Goal: Information Seeking & Learning: Learn about a topic

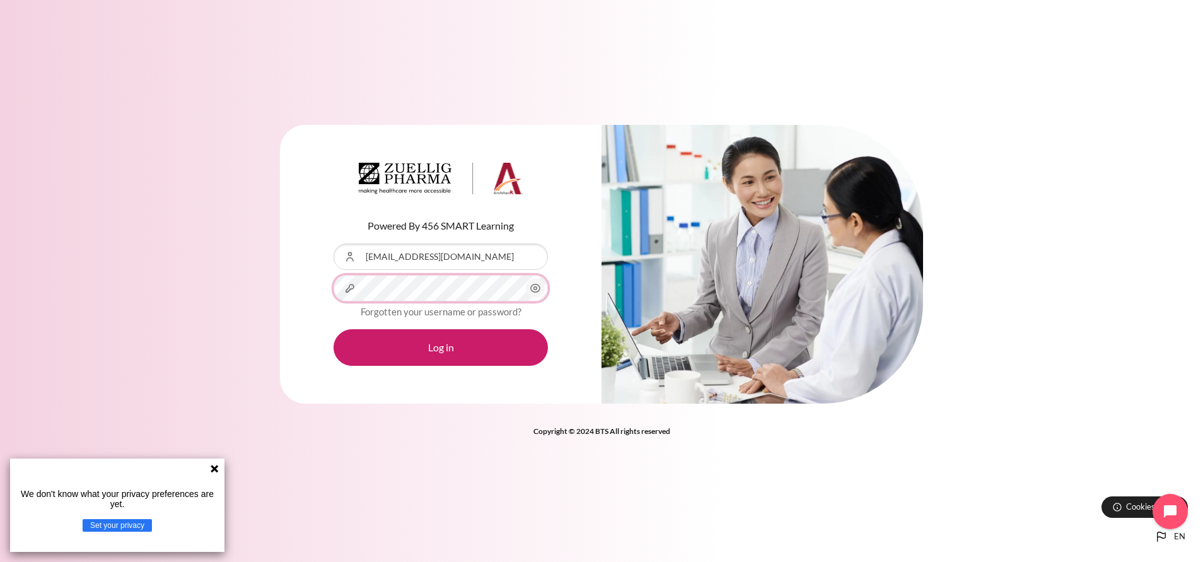
click at [334, 329] on button "Log in" at bounding box center [441, 347] width 214 height 37
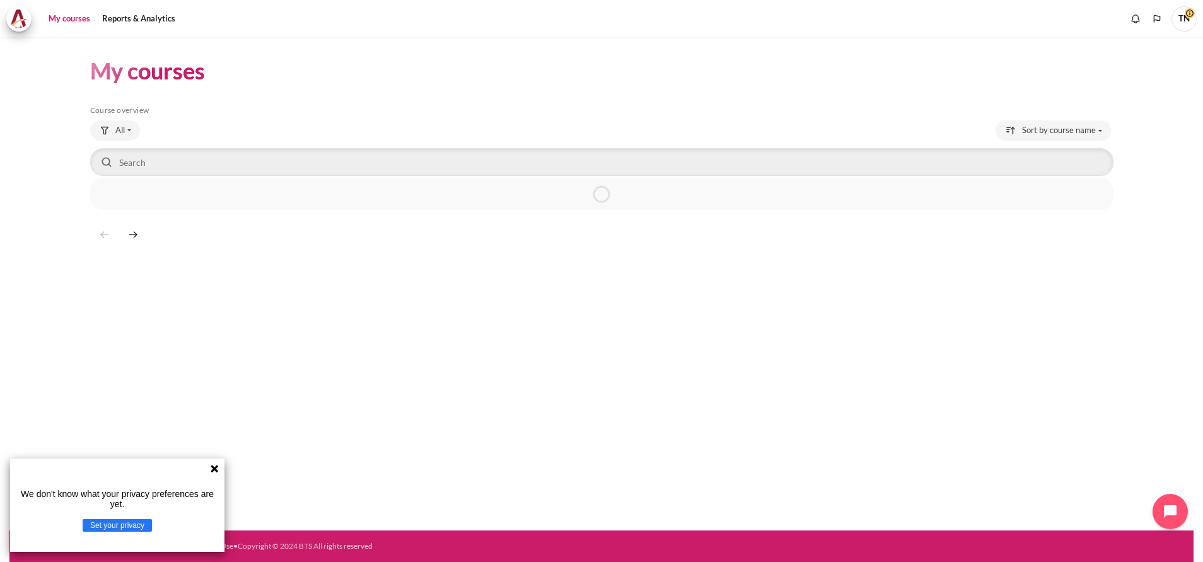
click at [213, 466] on icon at bounding box center [215, 469] width 8 height 8
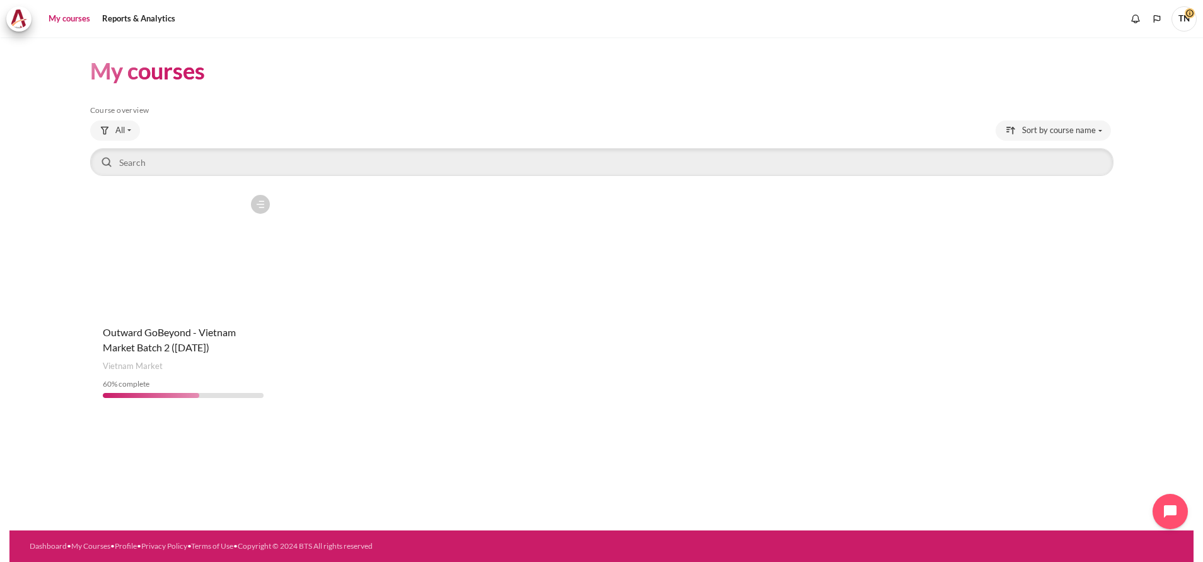
click at [224, 295] on figure "Content" at bounding box center [183, 252] width 187 height 126
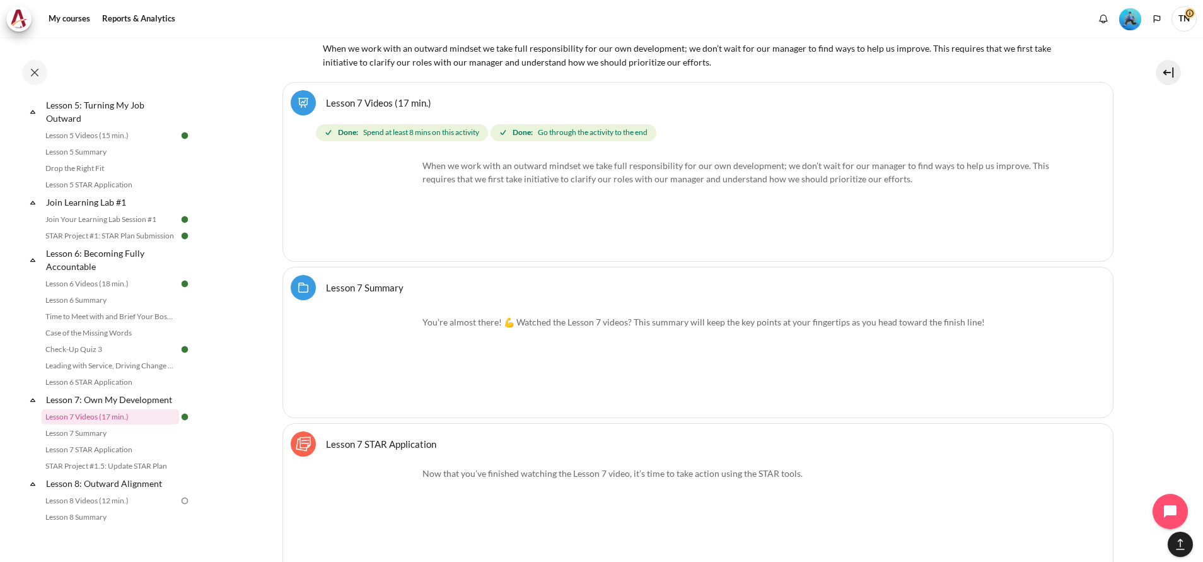
scroll to position [8798, 0]
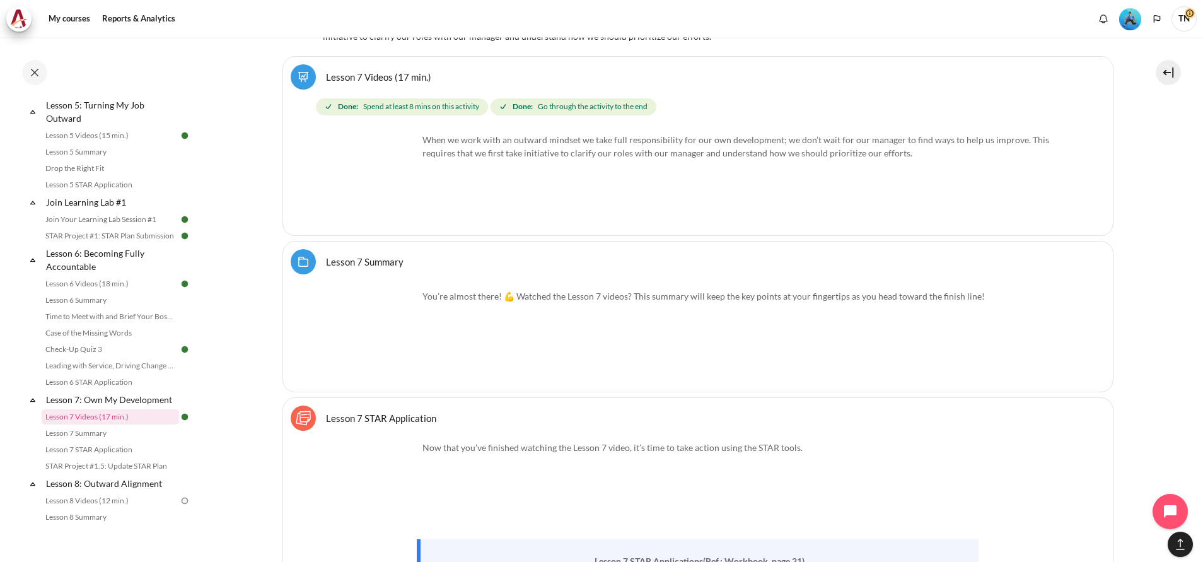
click at [378, 255] on link "Lesson 7 Summary Folder" at bounding box center [365, 261] width 78 height 12
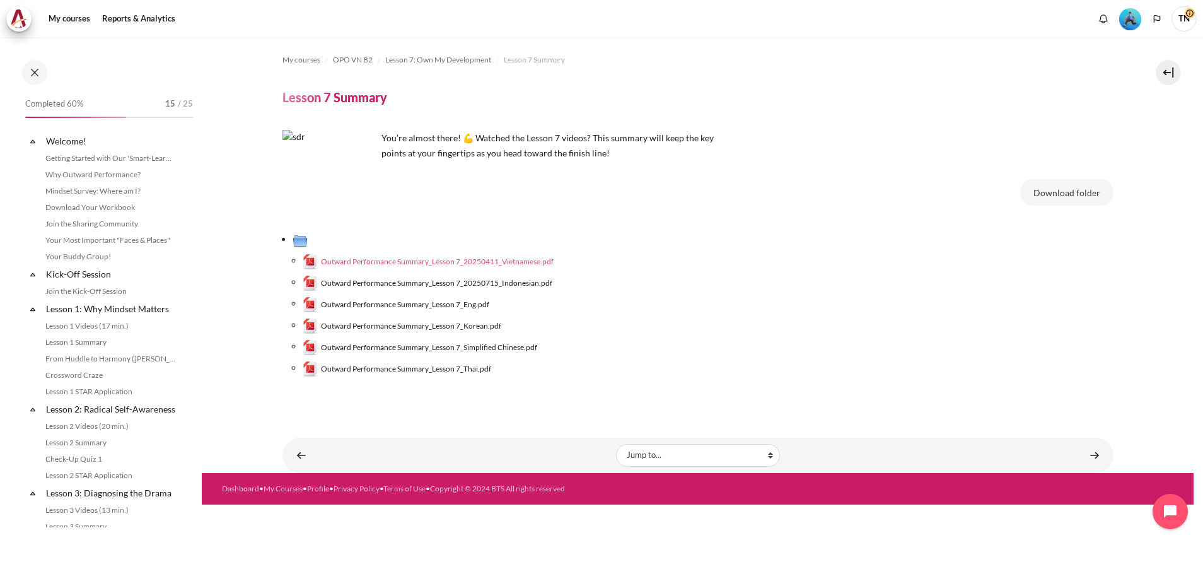
scroll to position [764, 0]
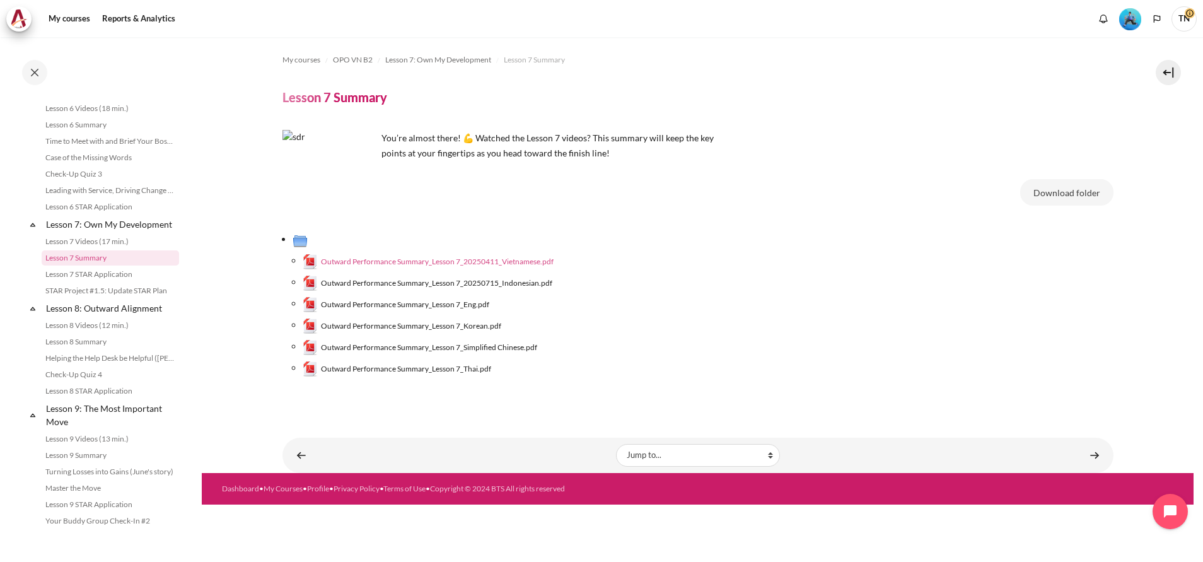
click at [443, 266] on span "Outward Performance Summary_Lesson 7_20250411_Vietnamese.pdf" at bounding box center [437, 261] width 233 height 11
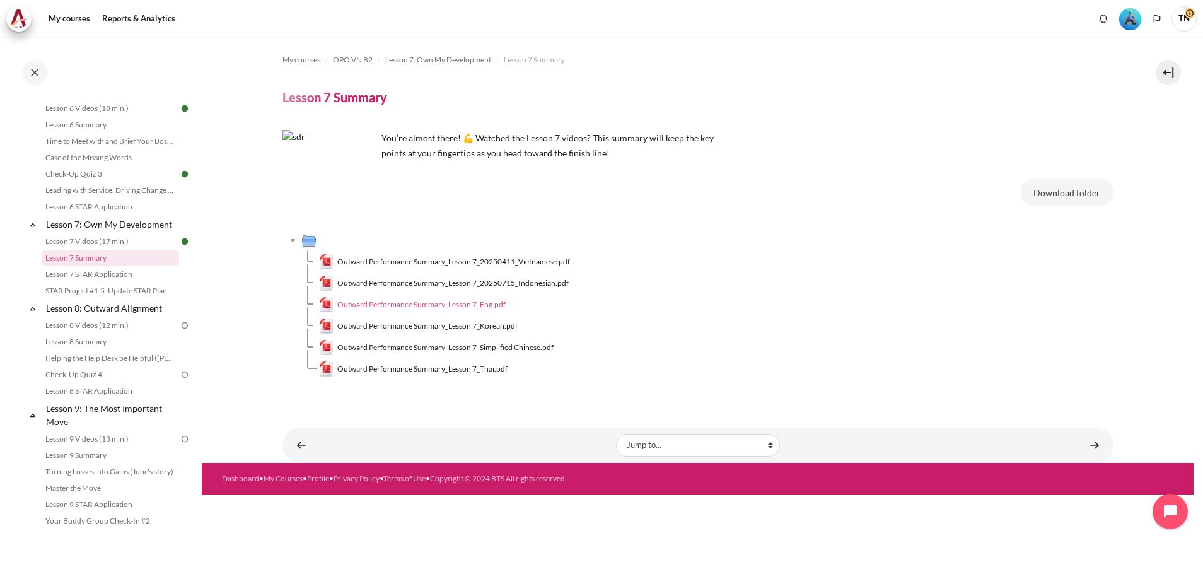
click at [401, 305] on span "Outward Performance Summary_Lesson 7_Eng.pdf" at bounding box center [421, 304] width 168 height 11
click at [1087, 445] on link "Content" at bounding box center [1094, 445] width 25 height 25
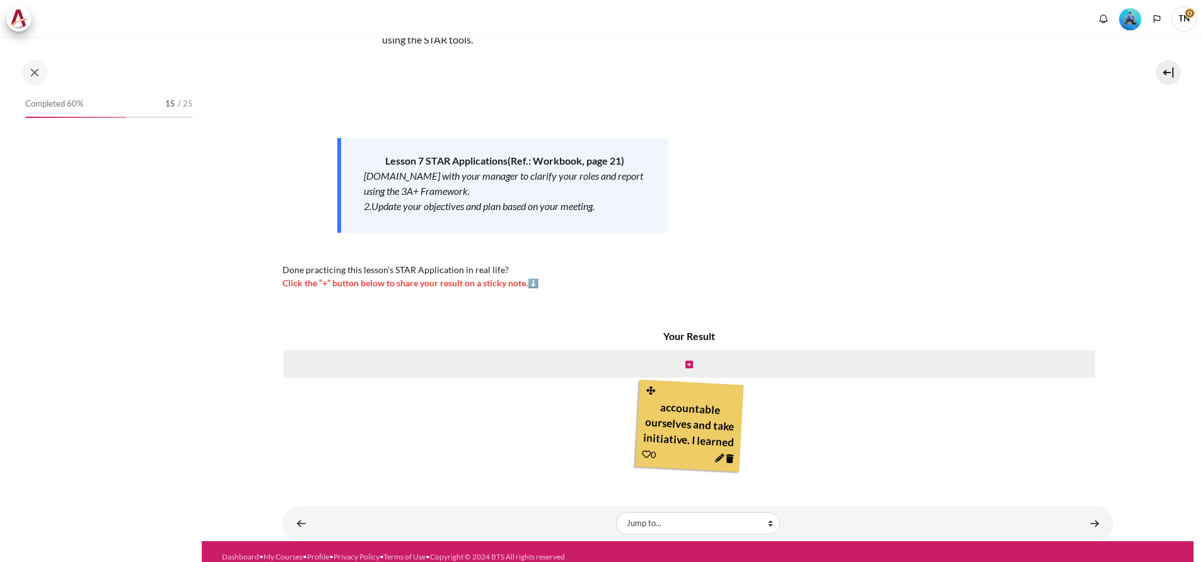
scroll to position [119, 0]
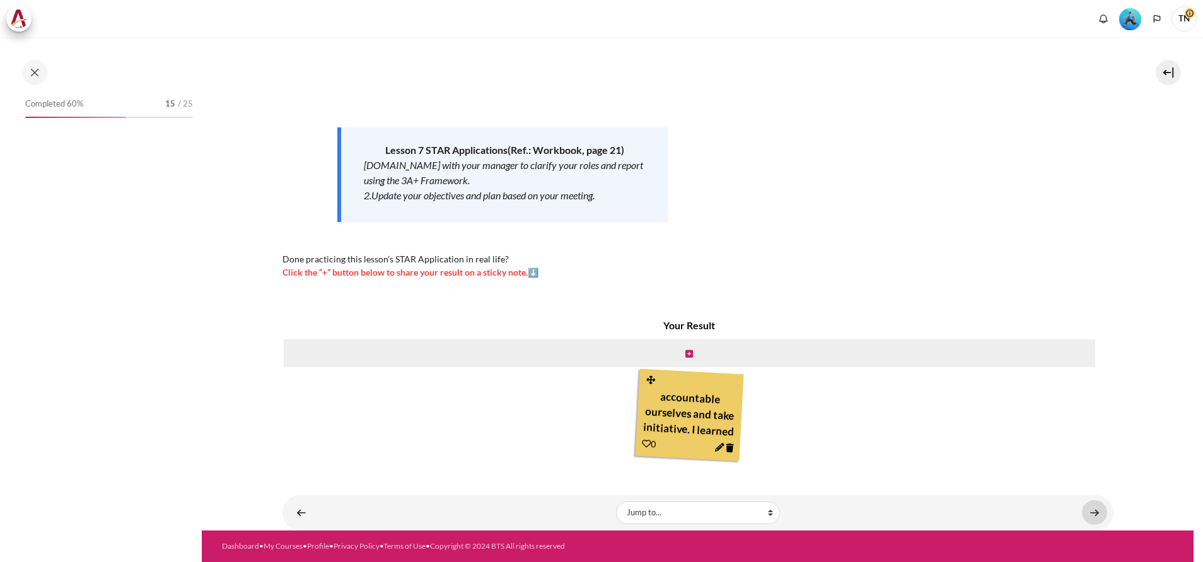
click at [1091, 508] on link "Content" at bounding box center [1094, 512] width 25 height 25
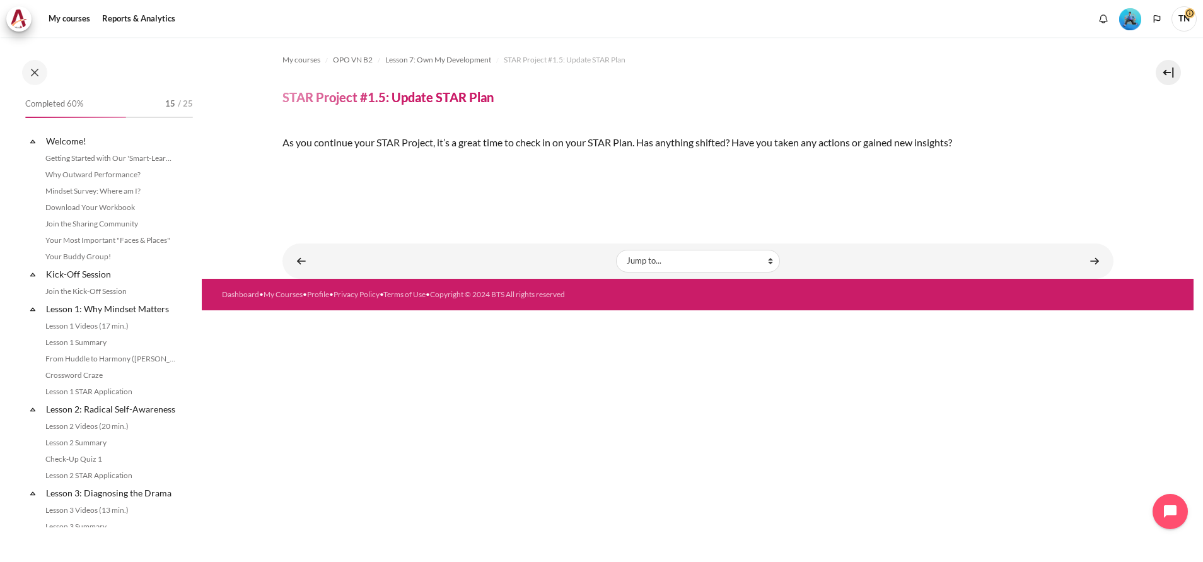
scroll to position [797, 0]
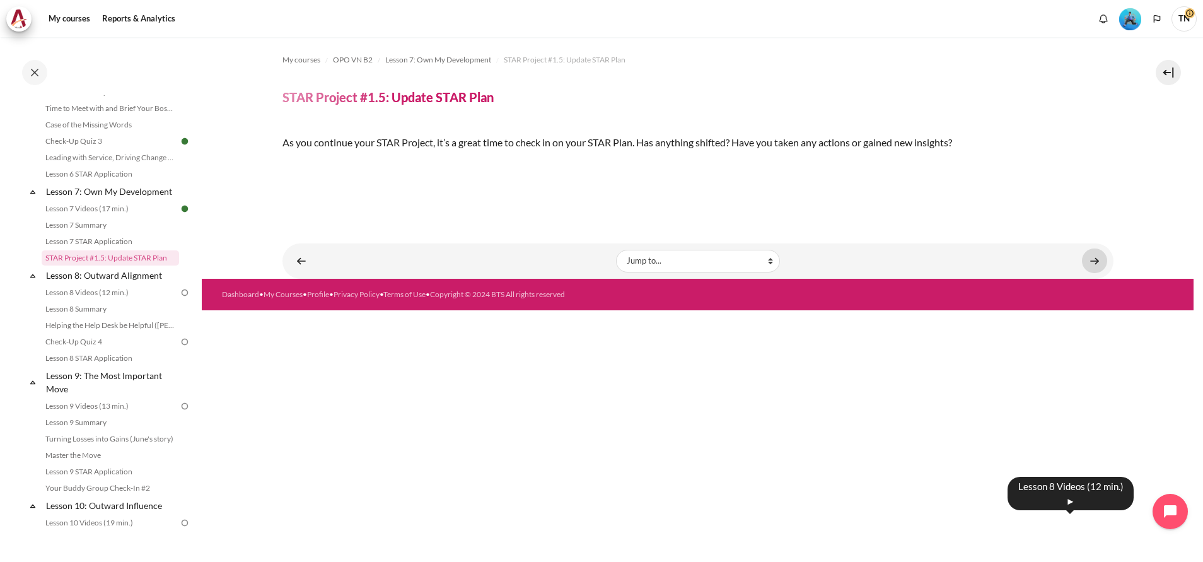
click at [1082, 273] on link "Content" at bounding box center [1094, 260] width 25 height 25
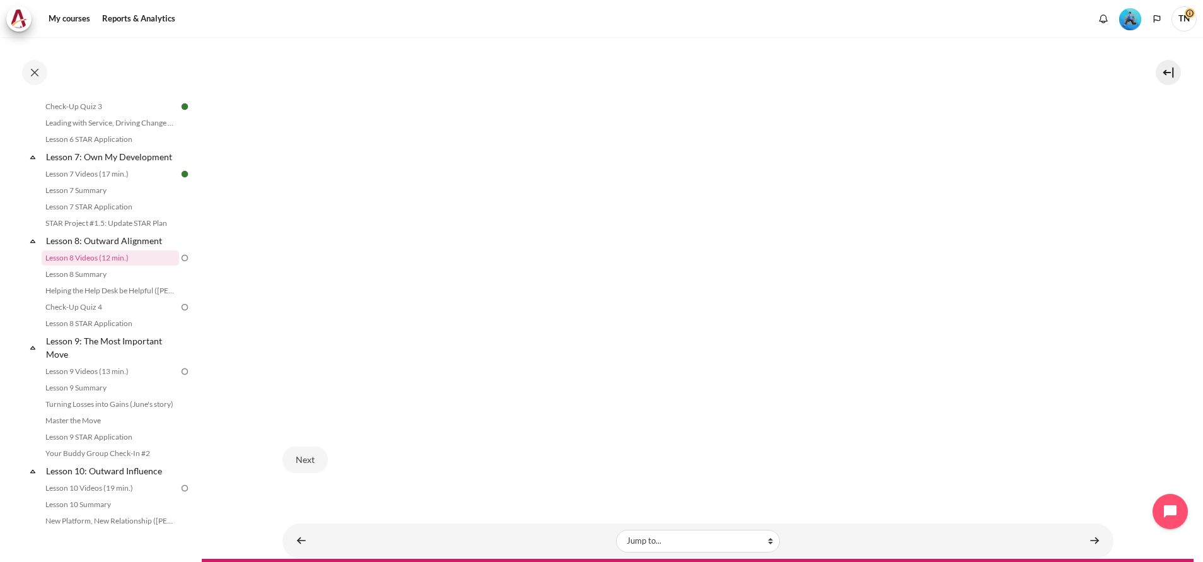
scroll to position [456, 0]
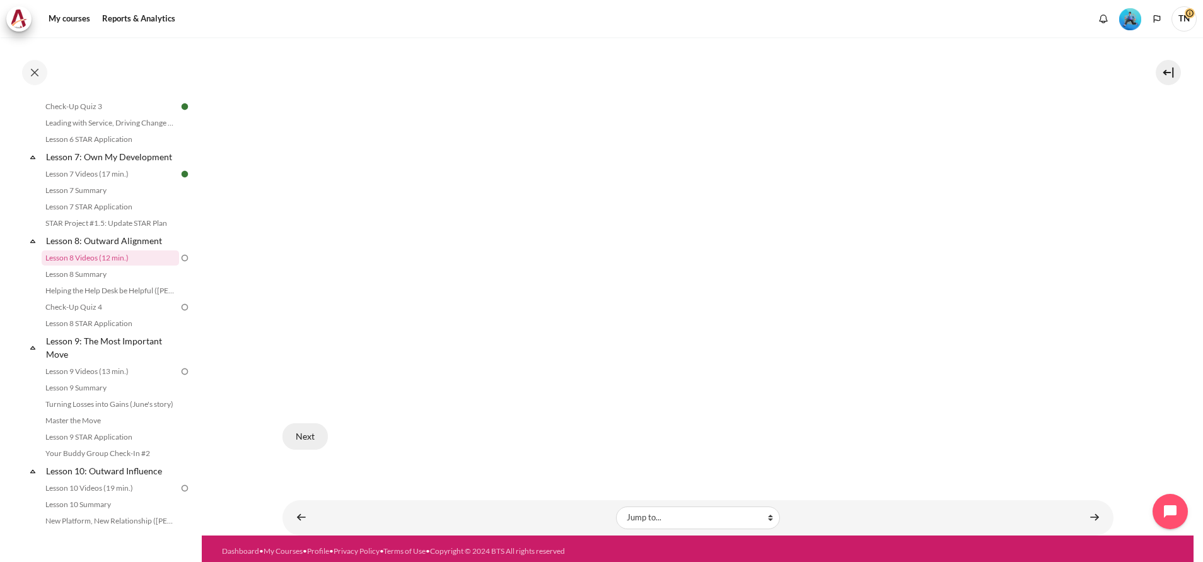
click at [298, 431] on button "Next" at bounding box center [305, 436] width 45 height 26
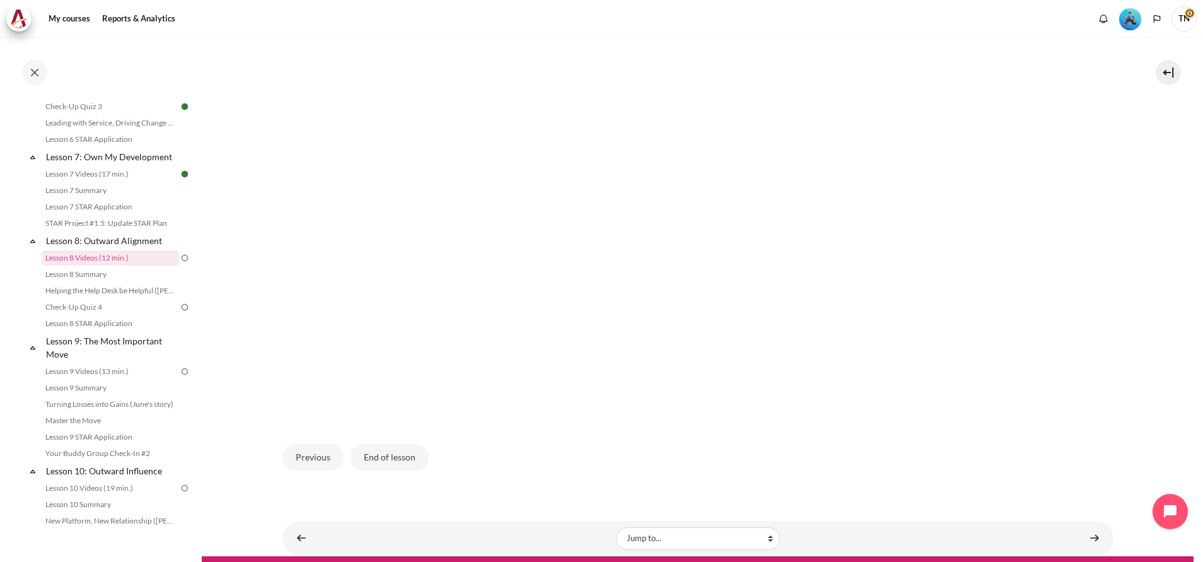
scroll to position [456, 0]
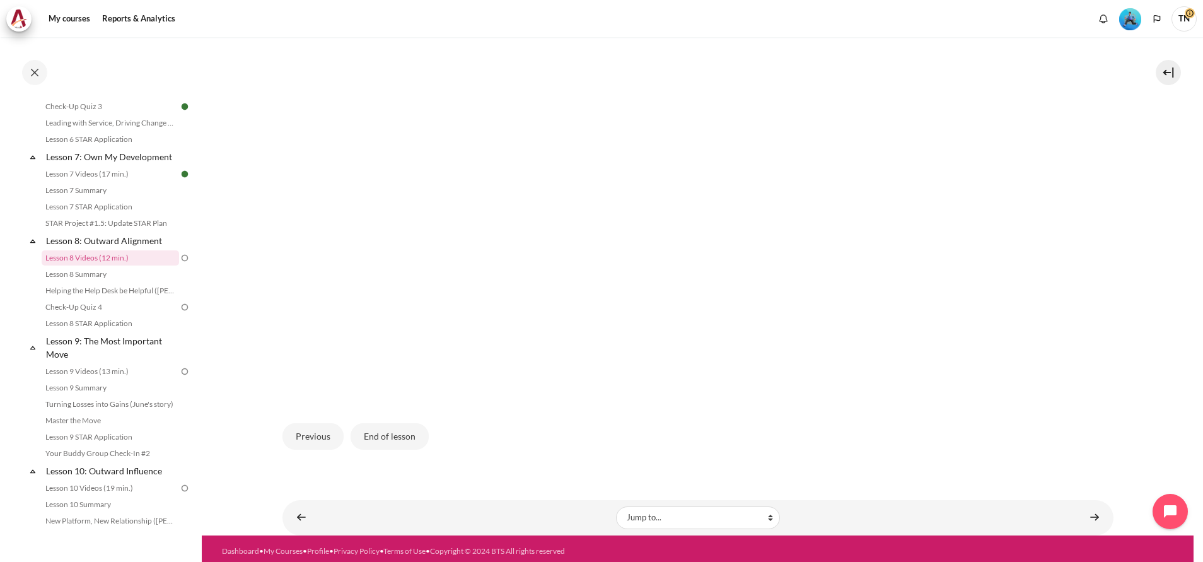
click at [1191, 16] on span "TN" at bounding box center [1184, 18] width 25 height 11
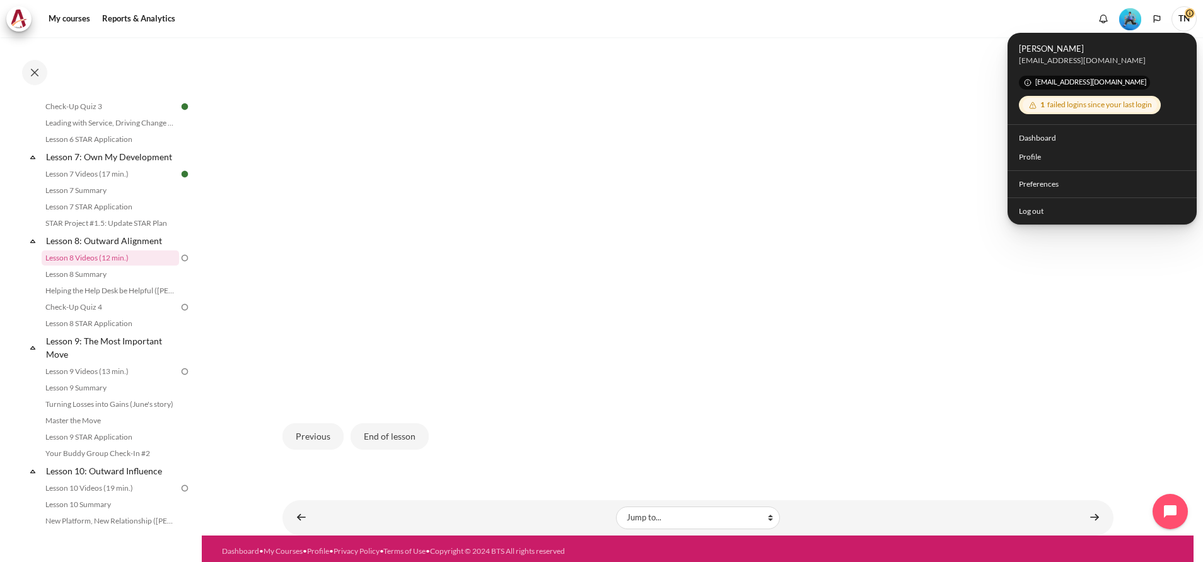
click at [1066, 109] on div "1 failed logins since your last login" at bounding box center [1090, 105] width 134 height 15
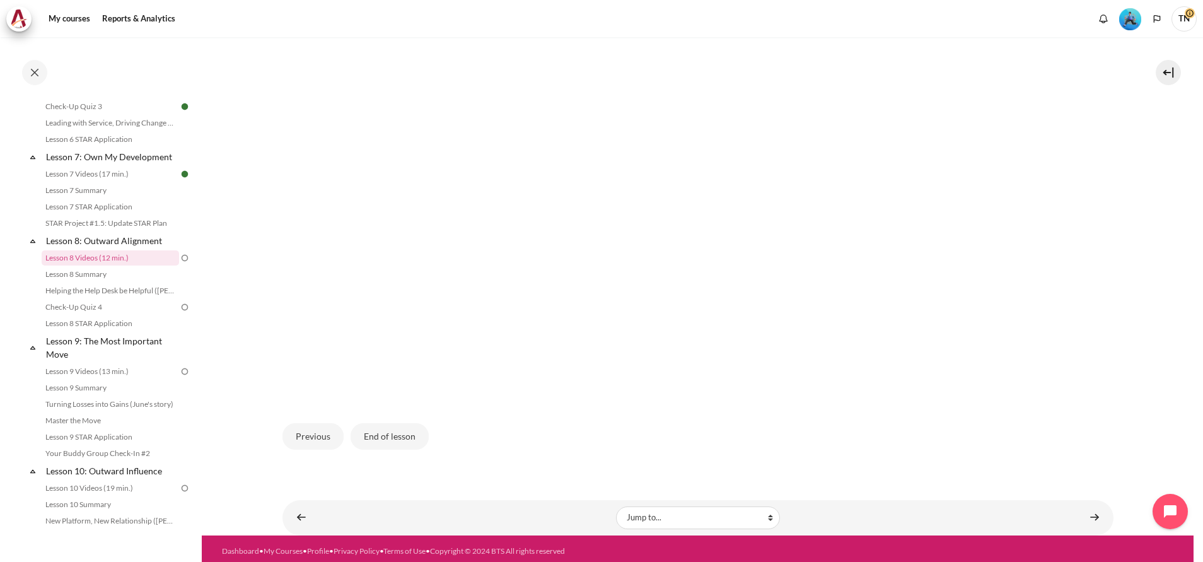
click at [1188, 16] on span "TN" at bounding box center [1184, 18] width 25 height 11
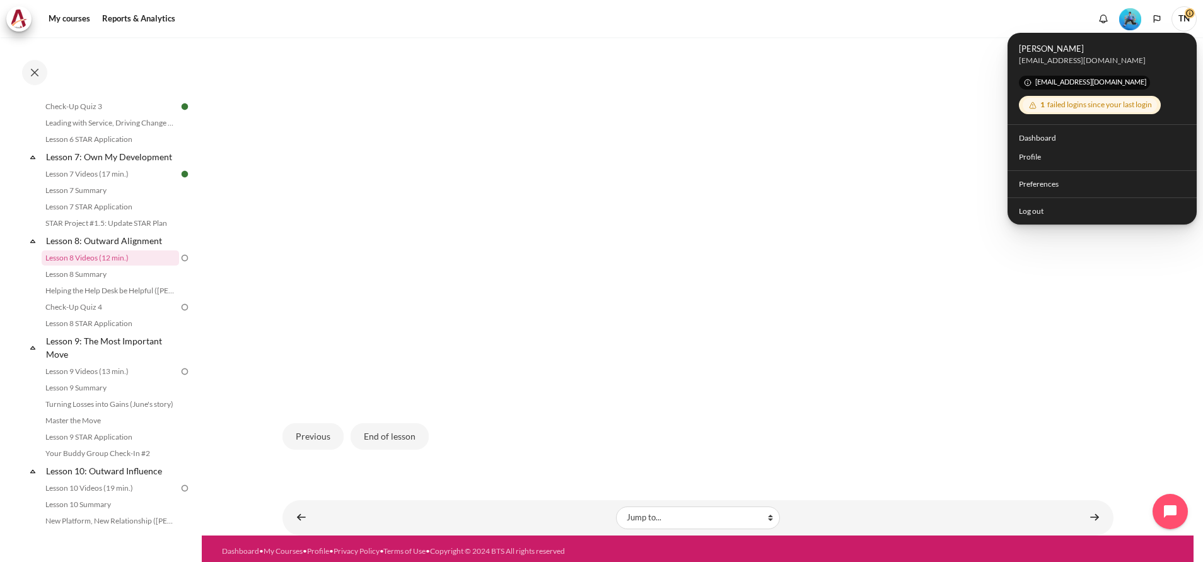
click at [956, 424] on div "Previous End of lesson" at bounding box center [698, 437] width 831 height 52
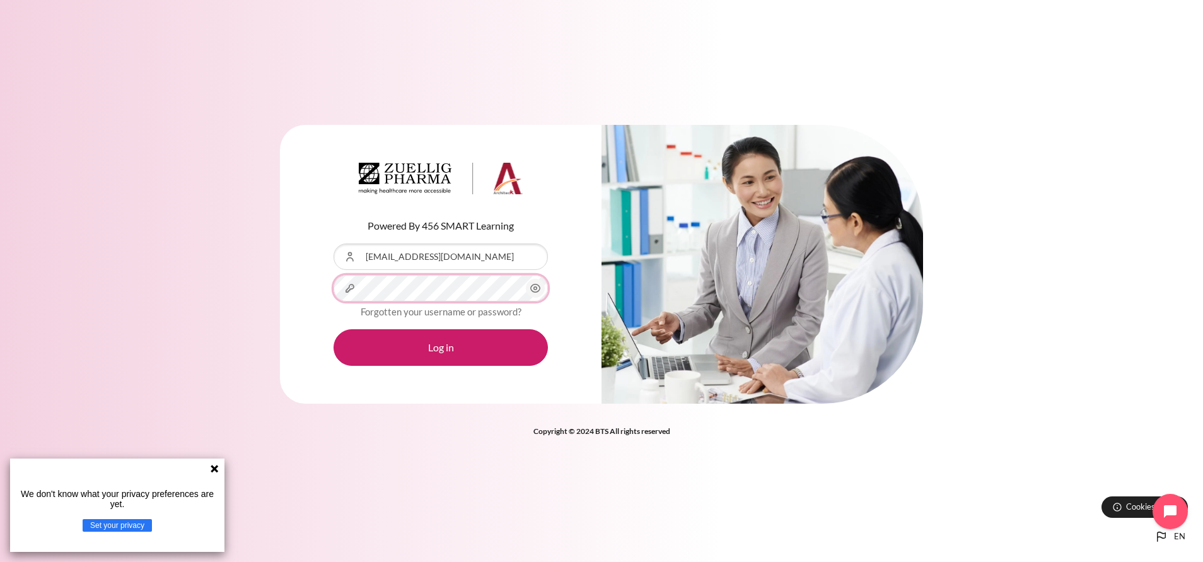
click at [334, 329] on button "Log in" at bounding box center [441, 347] width 214 height 37
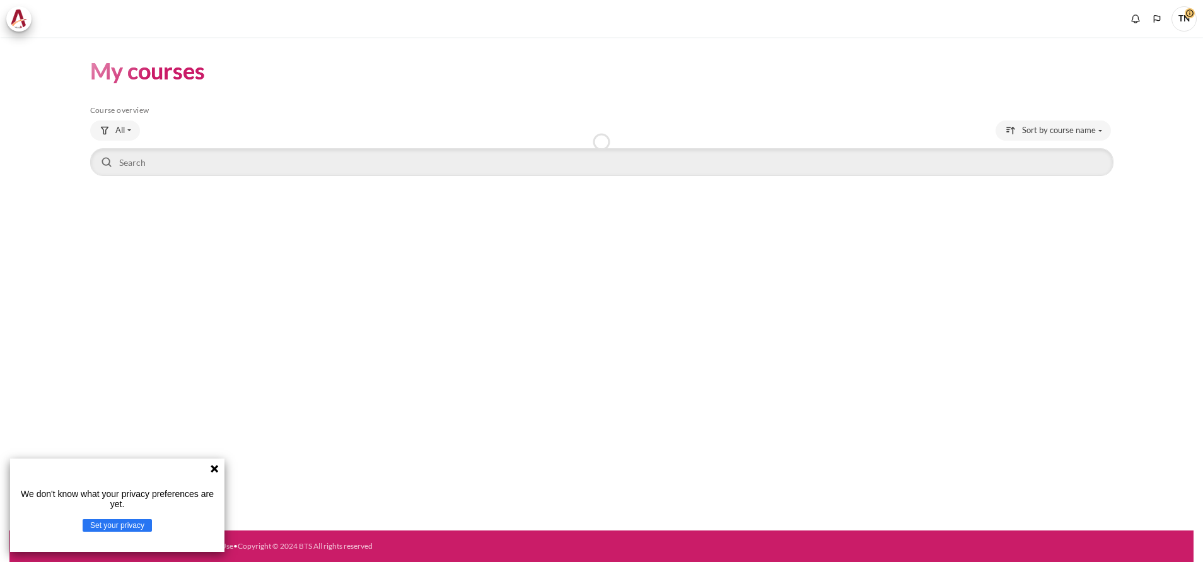
click at [215, 467] on icon at bounding box center [215, 469] width 8 height 8
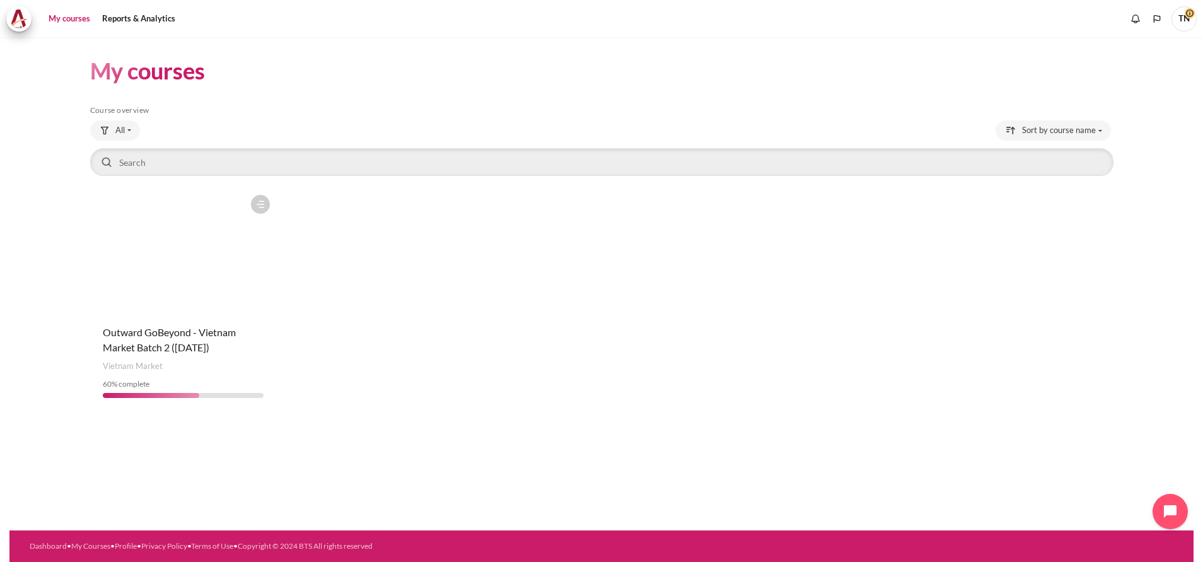
click at [250, 296] on figure "Content" at bounding box center [183, 252] width 187 height 126
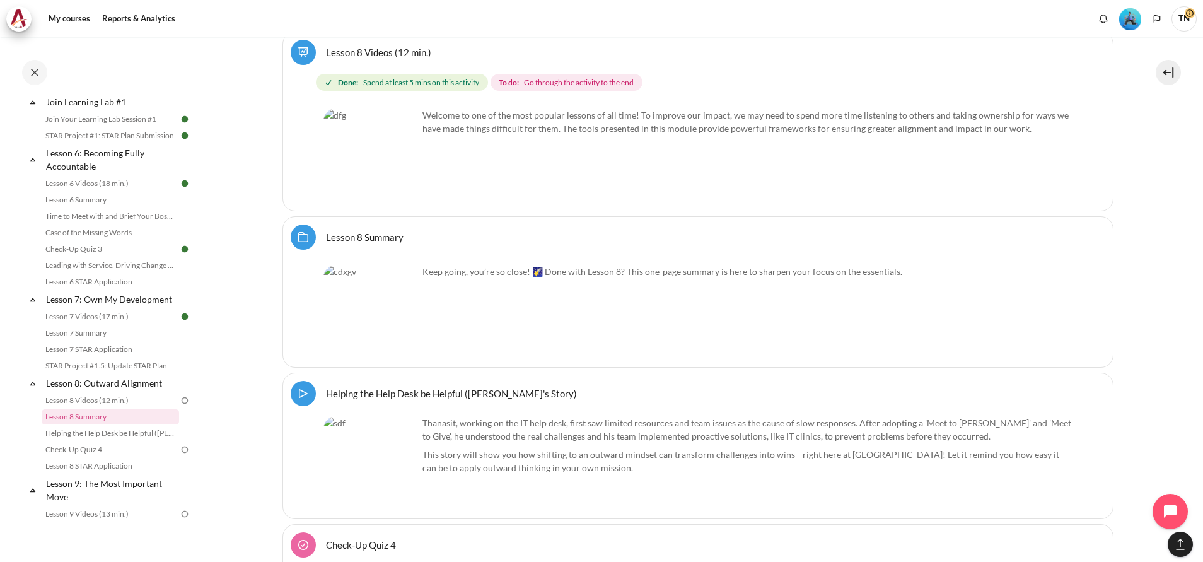
scroll to position [9801, 0]
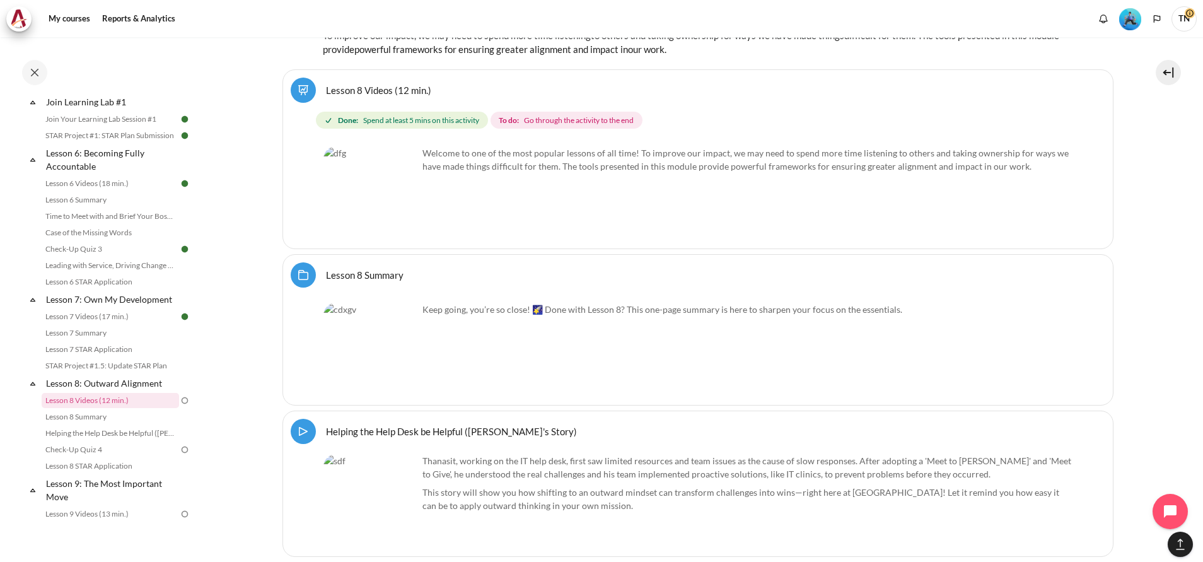
click at [389, 84] on link "Lesson 8 Videos (12 min.)" at bounding box center [378, 90] width 105 height 12
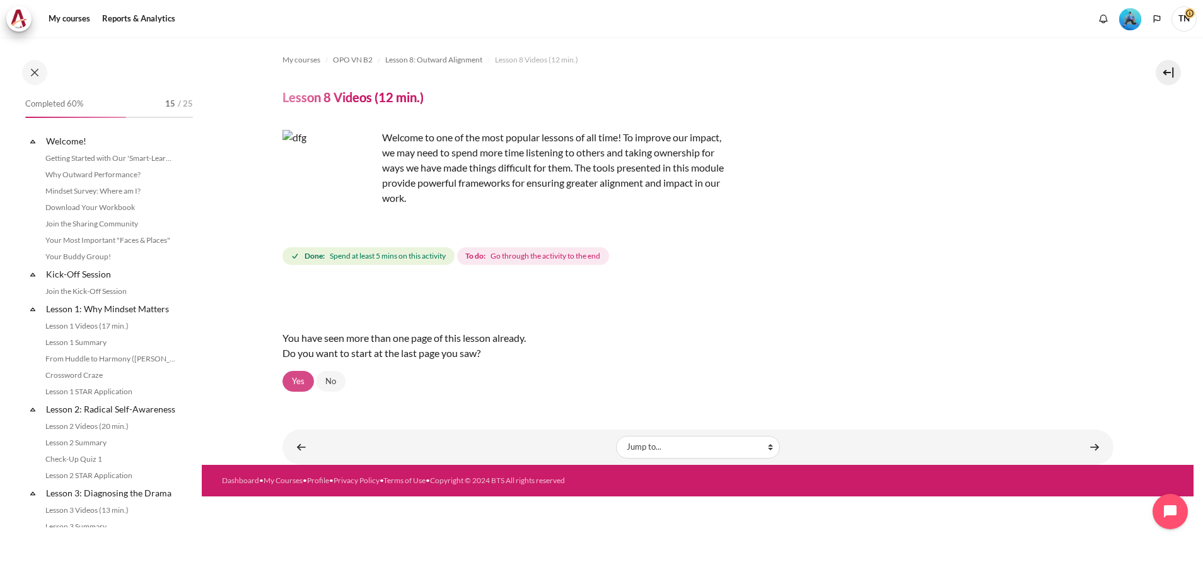
scroll to position [831, 0]
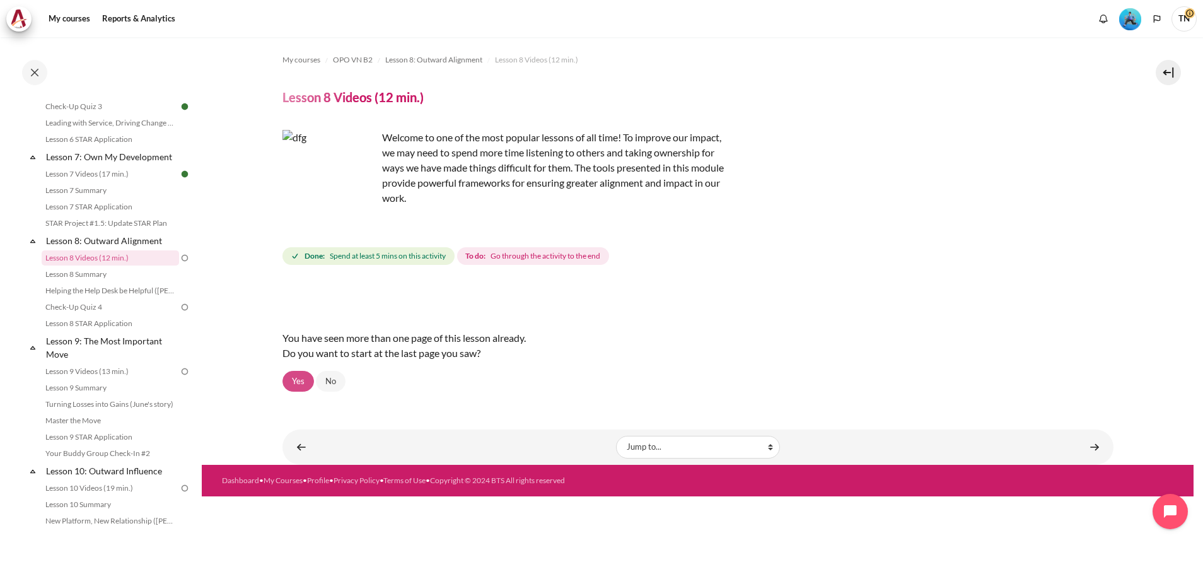
click at [288, 382] on link "Yes" at bounding box center [299, 381] width 32 height 21
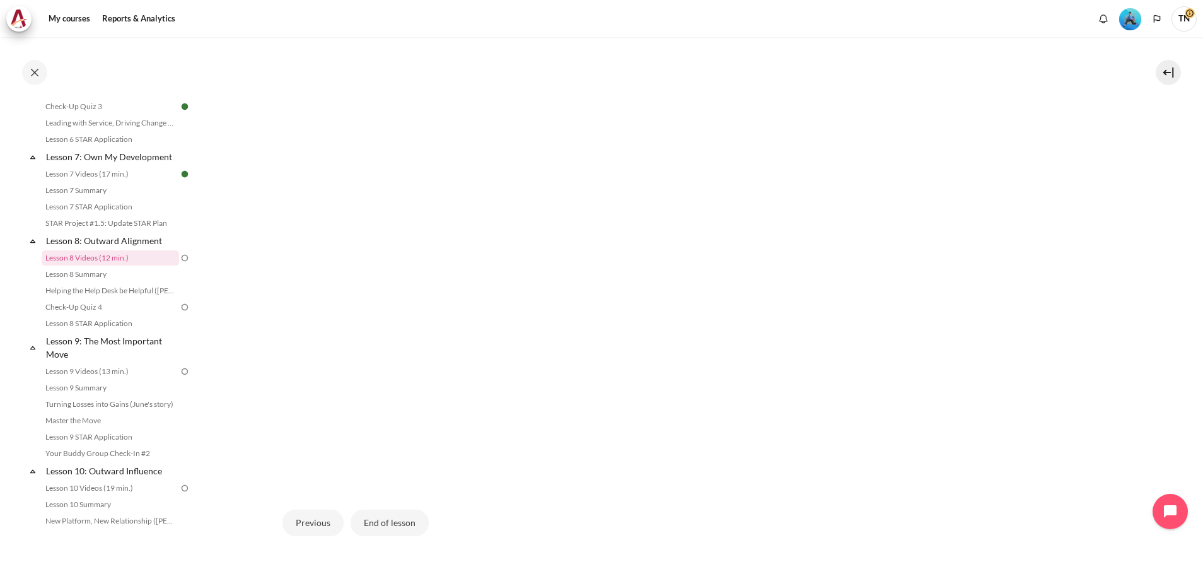
scroll to position [422, 0]
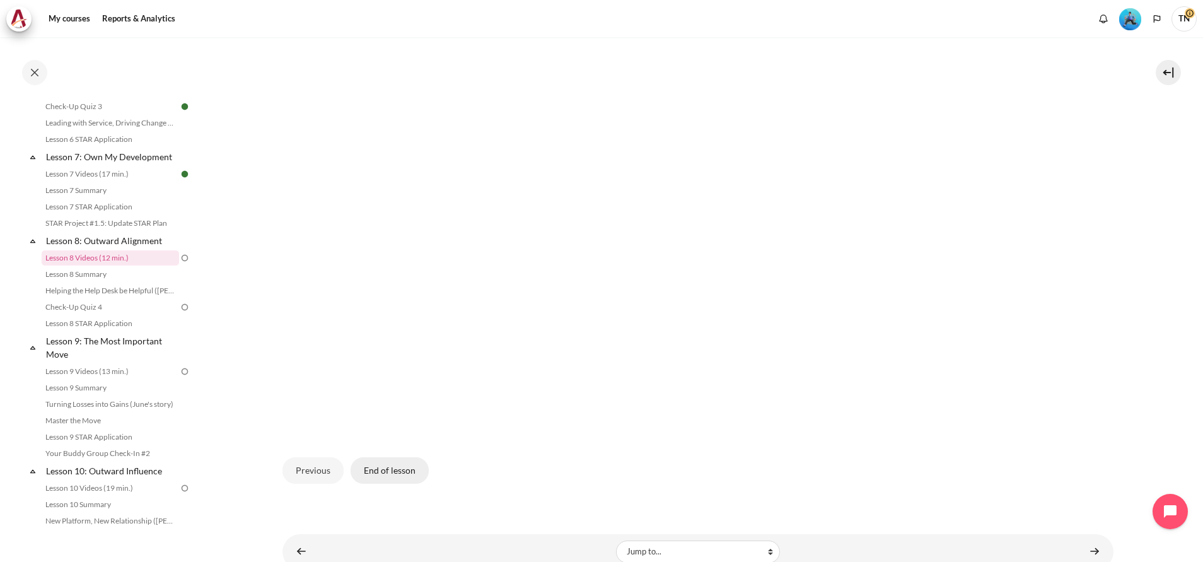
click at [381, 467] on button "End of lesson" at bounding box center [390, 470] width 78 height 26
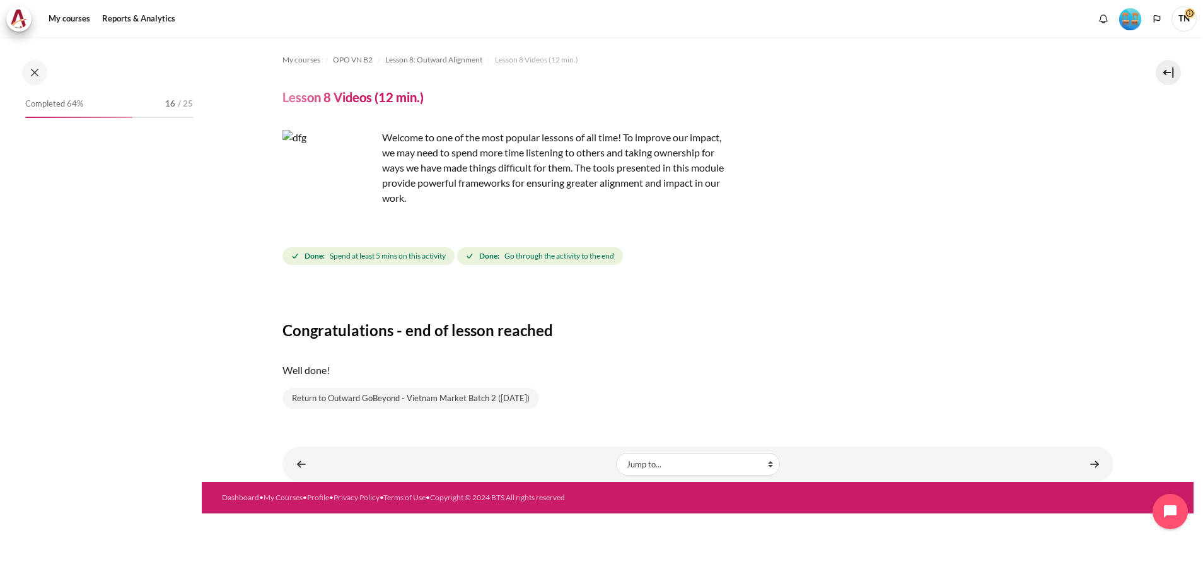
scroll to position [831, 0]
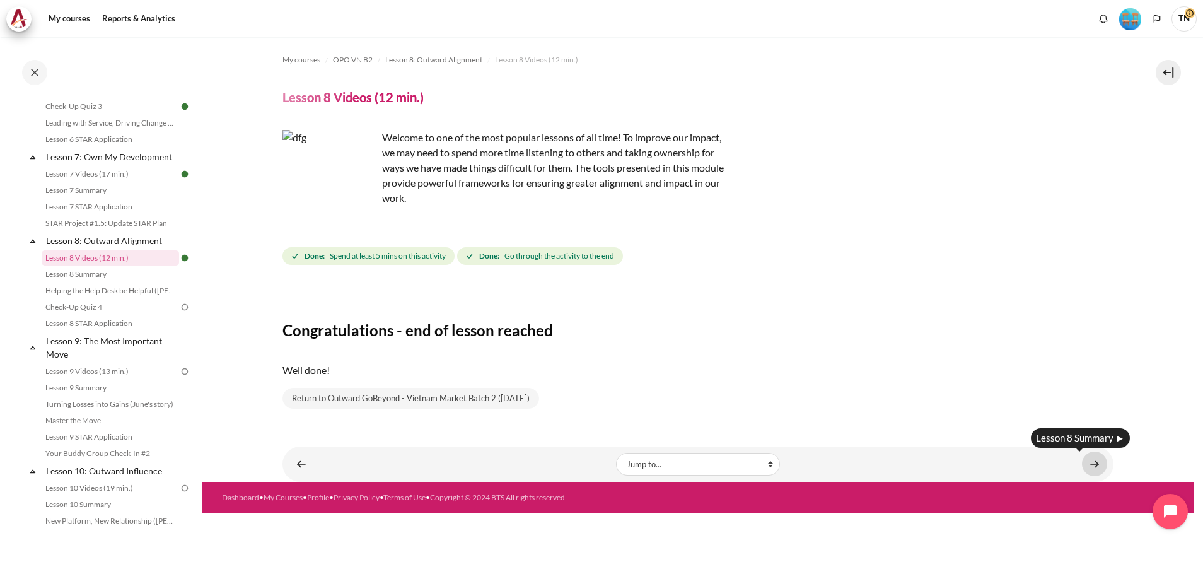
click at [1097, 467] on link "Content" at bounding box center [1094, 464] width 25 height 25
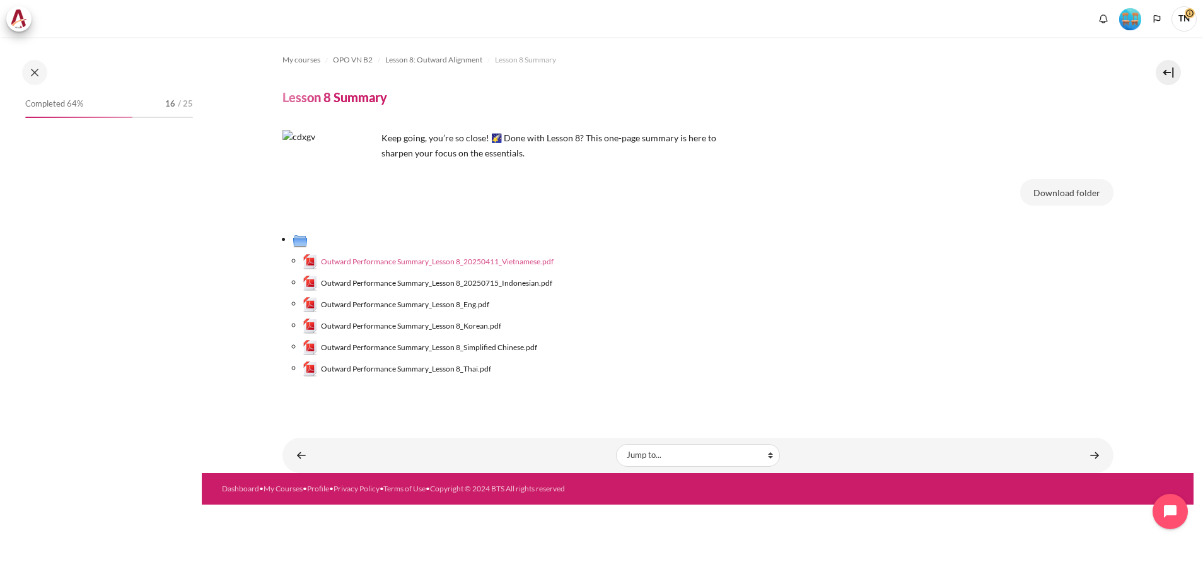
click at [507, 261] on span "Outward Performance Summary_Lesson 8_20250411_Vietnamese.pdf" at bounding box center [437, 261] width 233 height 11
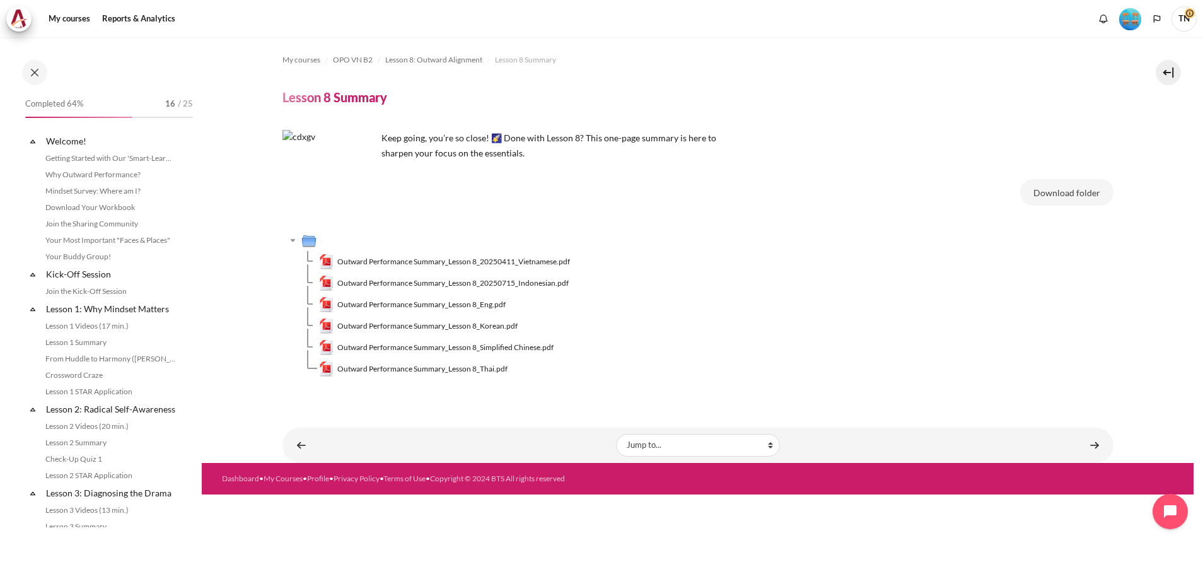
scroll to position [848, 0]
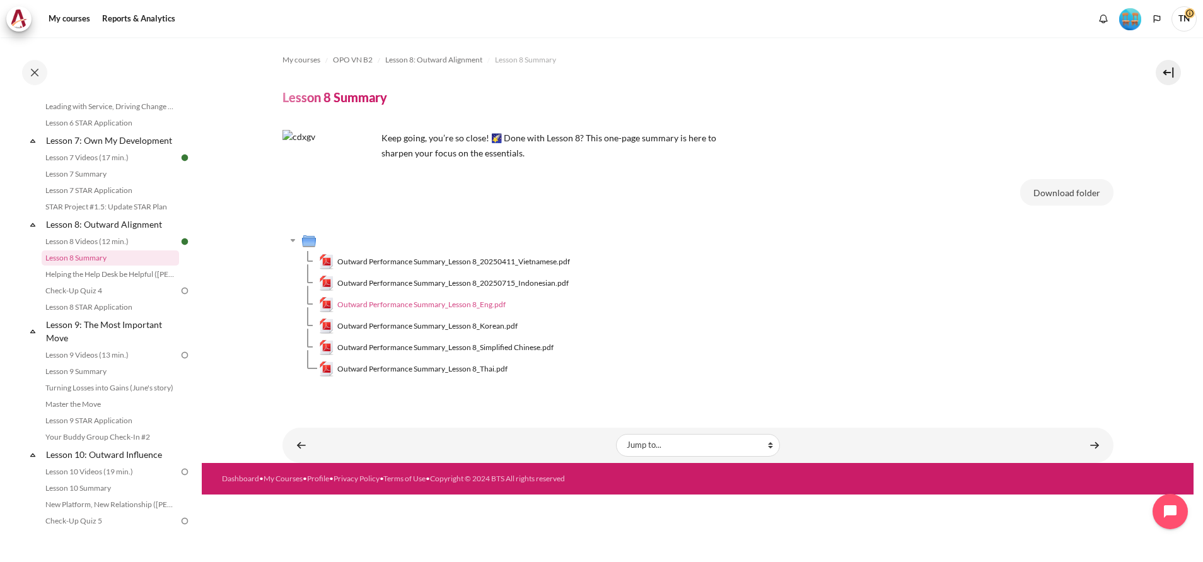
click at [436, 308] on span "Outward Performance Summary_Lesson 8_Eng.pdf" at bounding box center [421, 304] width 168 height 11
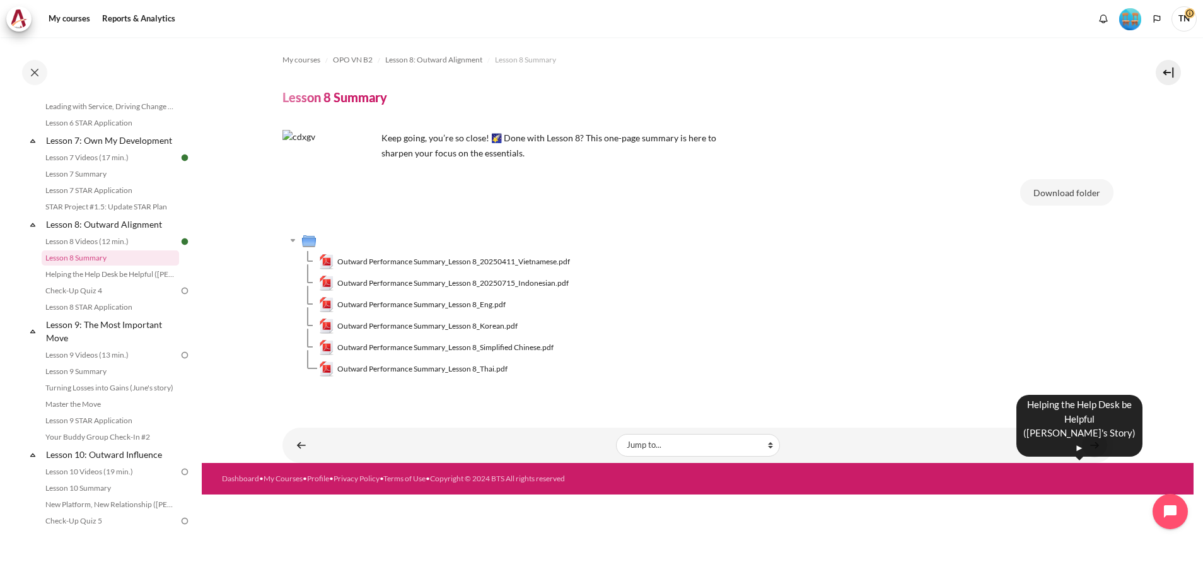
click at [1088, 446] on link "Content" at bounding box center [1094, 445] width 25 height 25
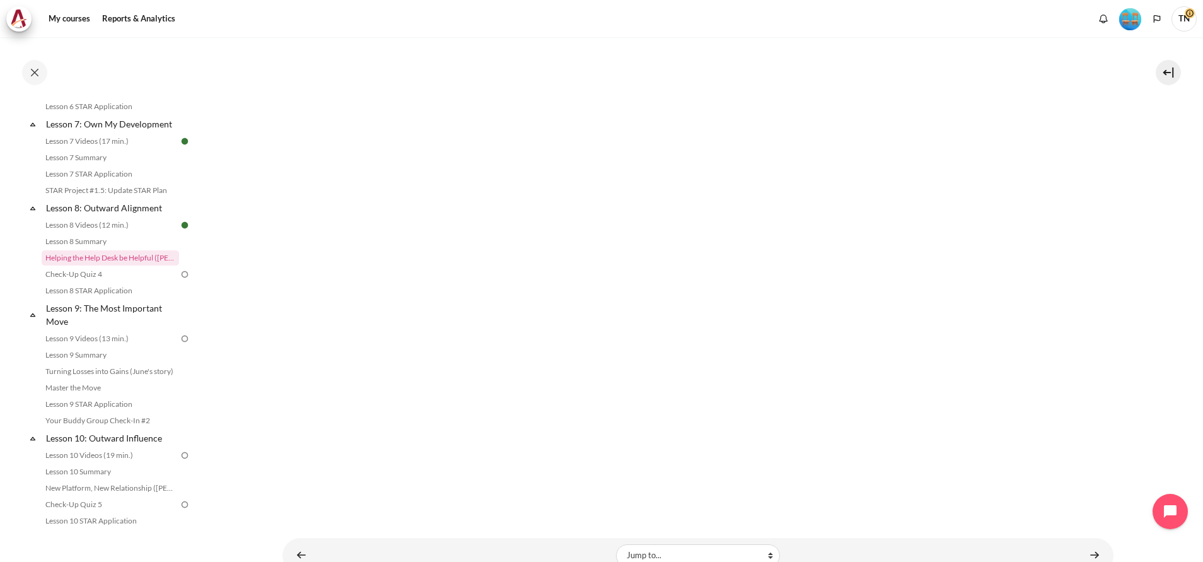
scroll to position [249, 0]
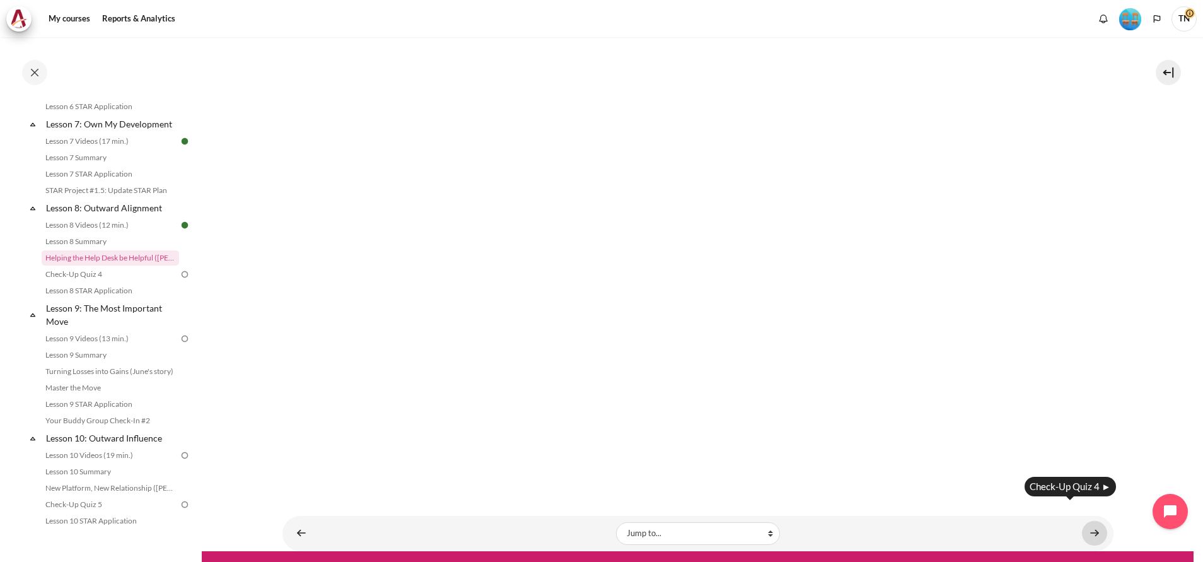
click at [1083, 521] on link "Content" at bounding box center [1094, 533] width 25 height 25
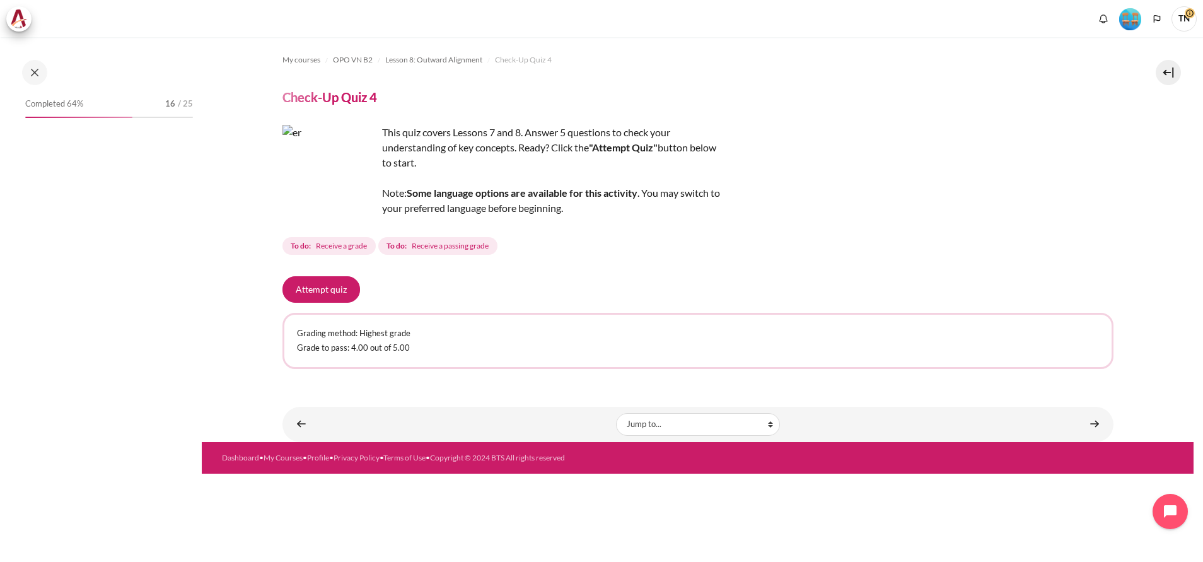
scroll to position [880, 0]
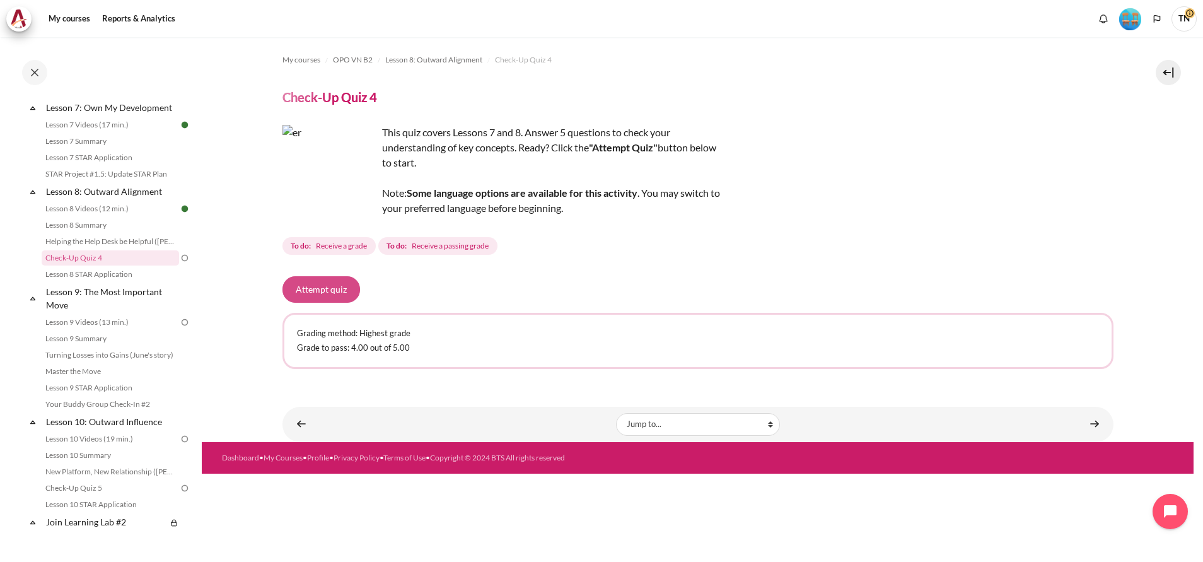
click at [327, 286] on button "Attempt quiz" at bounding box center [322, 289] width 78 height 26
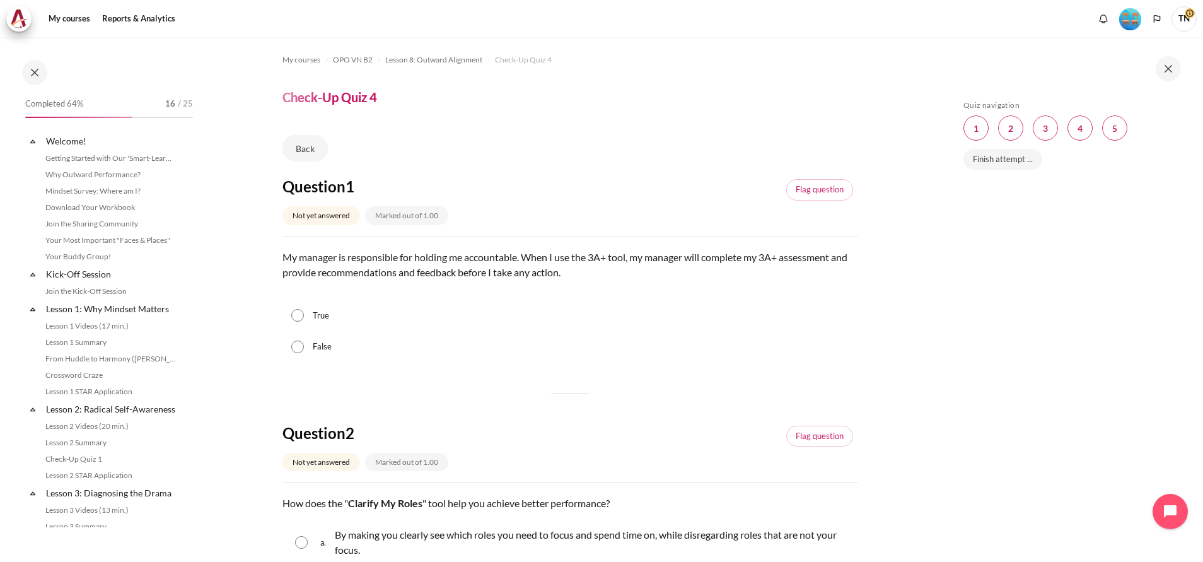
scroll to position [880, 0]
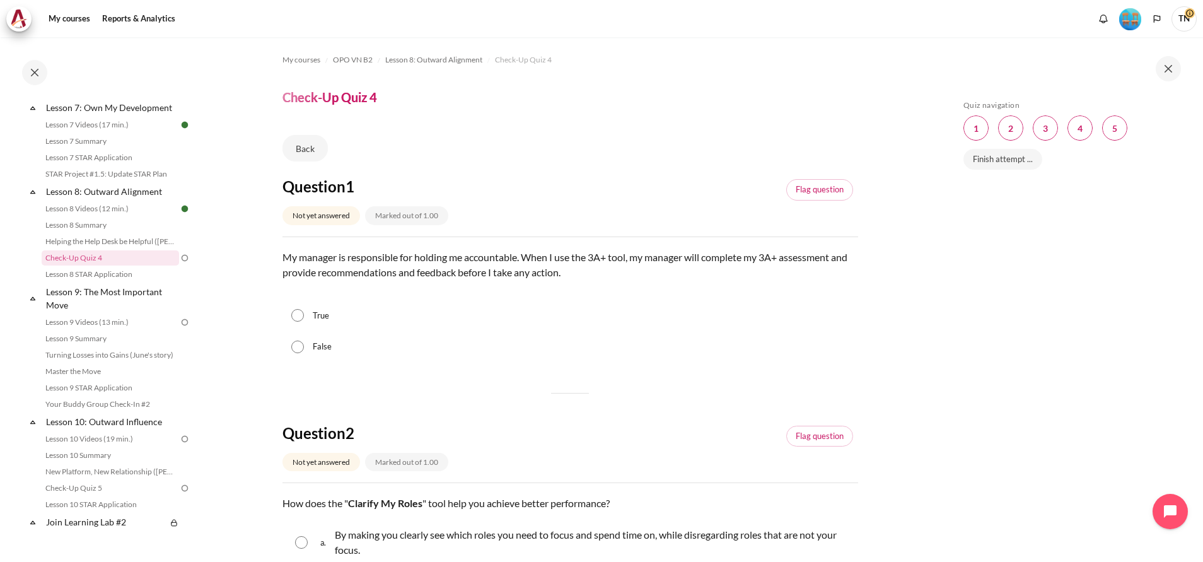
click at [298, 315] on input "True" at bounding box center [297, 315] width 13 height 13
radio input "true"
click at [291, 341] on input "False" at bounding box center [297, 347] width 13 height 13
radio input "true"
click at [291, 309] on input "True" at bounding box center [297, 315] width 13 height 13
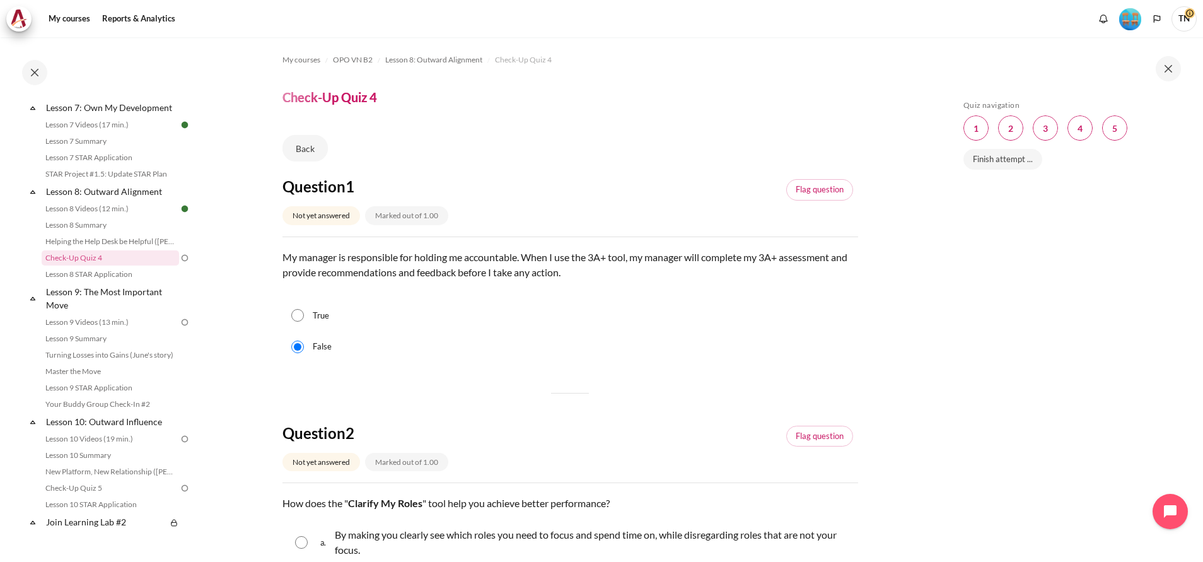
radio input "true"
click at [1016, 129] on span "Blocks" at bounding box center [1010, 127] width 25 height 25
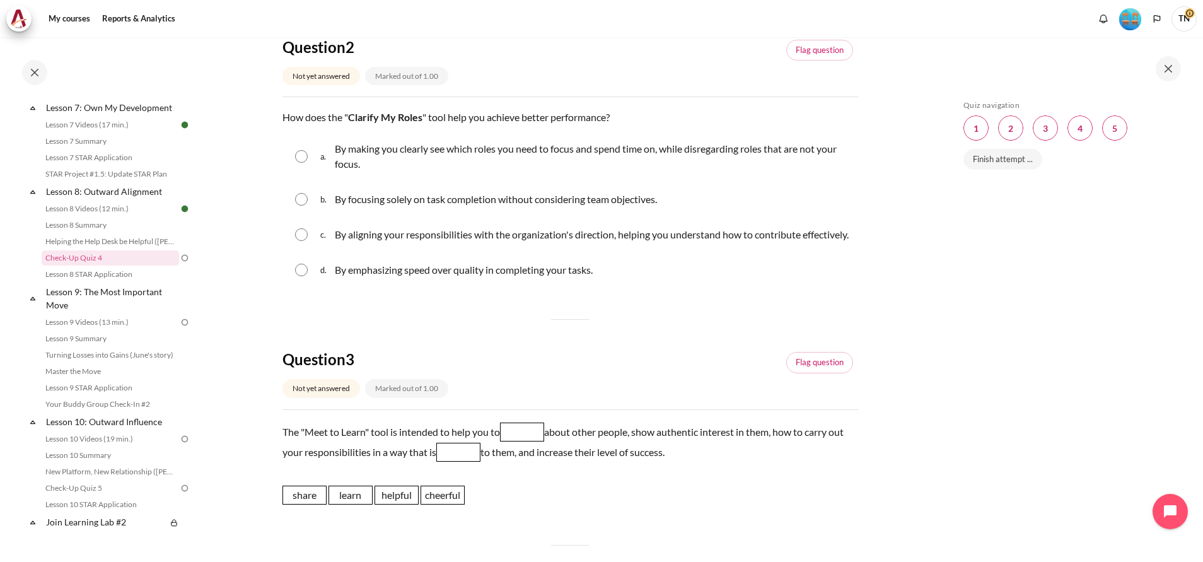
drag, startPoint x: 756, startPoint y: 175, endPoint x: 298, endPoint y: 161, distance: 458.1
click at [298, 161] on div "a. By making you clearly see which roles you need to focus and spend time on, w…" at bounding box center [571, 156] width 576 height 48
click at [300, 160] on input "Content" at bounding box center [301, 156] width 13 height 13
radio input "true"
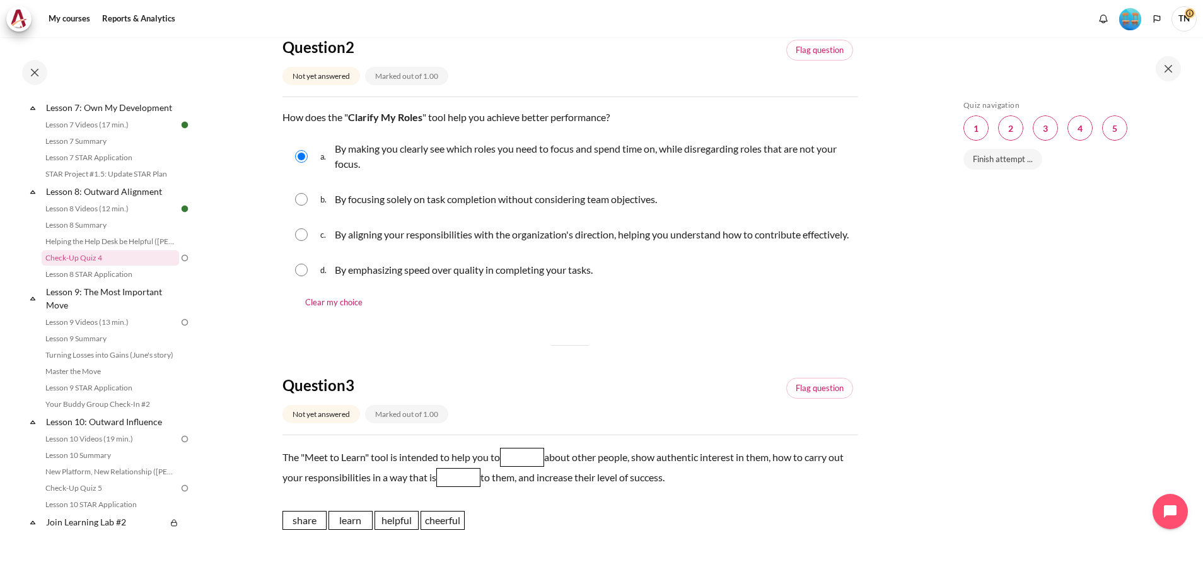
click at [302, 241] on input "Content" at bounding box center [301, 234] width 13 height 13
radio input "true"
click at [655, 315] on div "Clear my choice" at bounding box center [571, 304] width 576 height 22
click at [1044, 133] on span "Blocks" at bounding box center [1045, 127] width 25 height 25
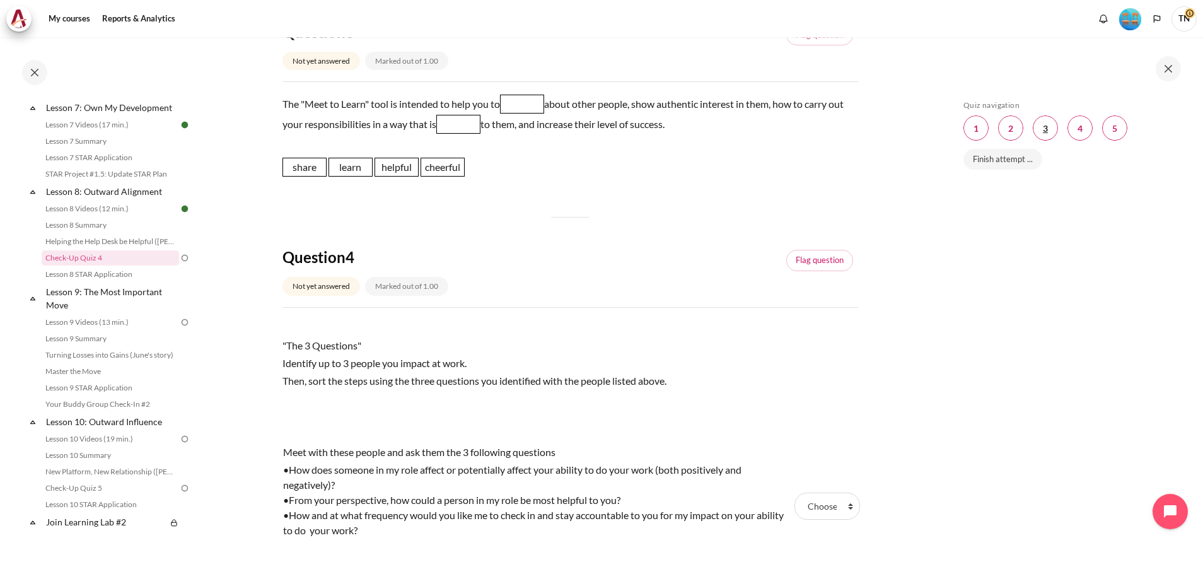
click at [1044, 133] on span "Blocks" at bounding box center [1045, 127] width 25 height 25
click at [396, 177] on span "helpful" at bounding box center [397, 167] width 44 height 19
click at [465, 134] on span "Blank 2 Question 3" at bounding box center [458, 124] width 44 height 19
drag, startPoint x: 391, startPoint y: 183, endPoint x: 469, endPoint y: 143, distance: 87.7
click at [469, 137] on span "helpful" at bounding box center [475, 127] width 44 height 19
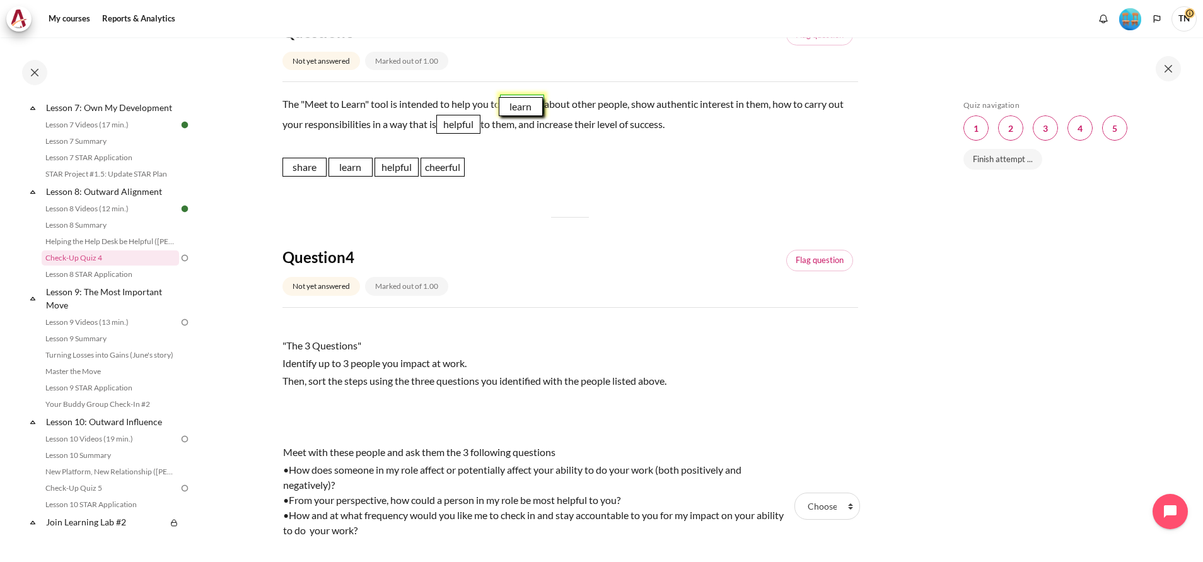
drag, startPoint x: 349, startPoint y: 184, endPoint x: 520, endPoint y: 124, distance: 180.7
click at [520, 116] on span "learn" at bounding box center [521, 106] width 44 height 19
click at [520, 114] on span "learn" at bounding box center [527, 104] width 44 height 19
click at [1075, 132] on span "Blocks" at bounding box center [1080, 127] width 25 height 25
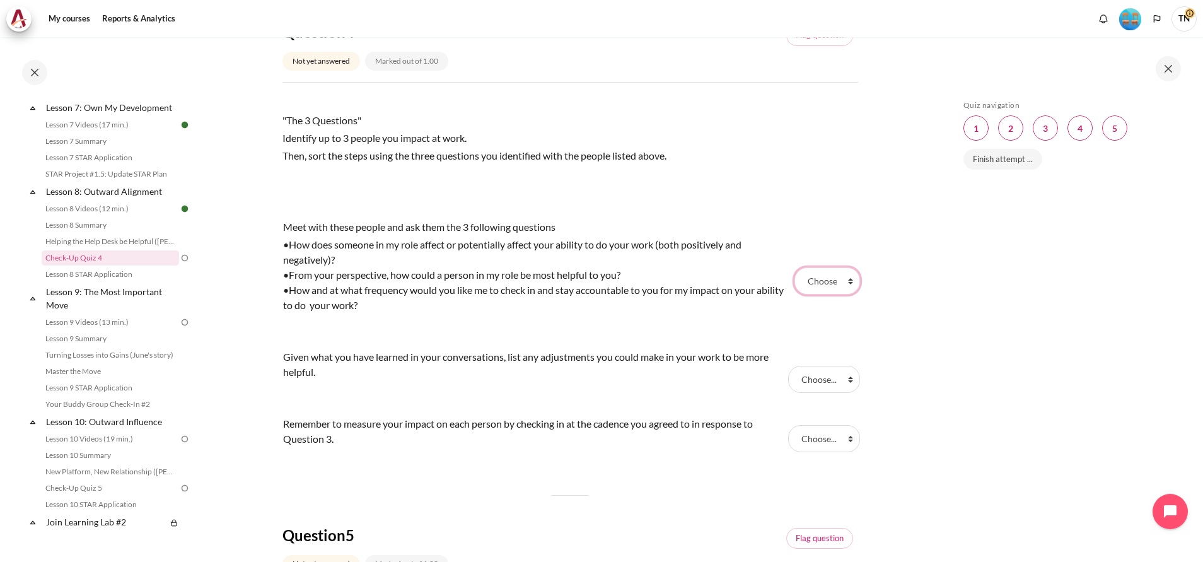
click at [839, 294] on select "Choose... Step 1 Step 2 Step 3" at bounding box center [828, 280] width 66 height 26
select select "1"
click at [795, 283] on select "Choose... Step 1 Step 2 Step 3" at bounding box center [828, 280] width 66 height 26
click at [839, 392] on select "Choose... Step 1 Step 2 Step 3" at bounding box center [824, 379] width 72 height 26
select select "3"
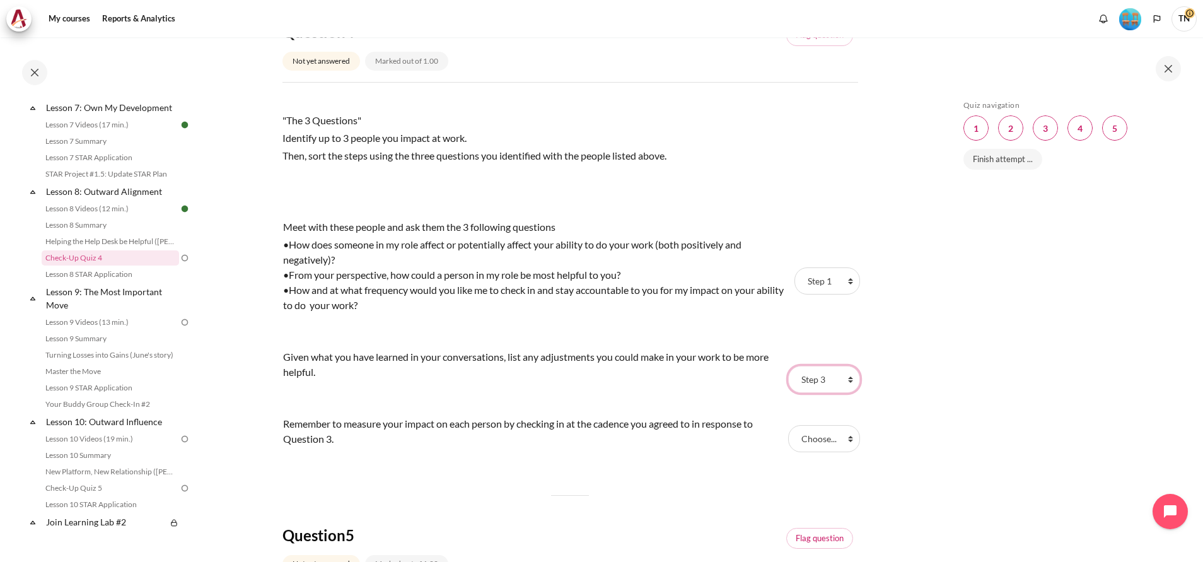
click at [788, 381] on select "Choose... Step 1 Step 2 Step 3" at bounding box center [824, 379] width 72 height 26
click at [839, 452] on select "Choose... Step 1 Step 2 Step 3" at bounding box center [823, 438] width 71 height 26
select select "2"
click at [788, 440] on select "Choose... Step 1 Step 2 Step 3" at bounding box center [823, 438] width 71 height 26
click at [950, 484] on div "Skip Quiz navigation Quiz navigation Question 1 This page Question 2 This page …" at bounding box center [1070, 299] width 265 height 524
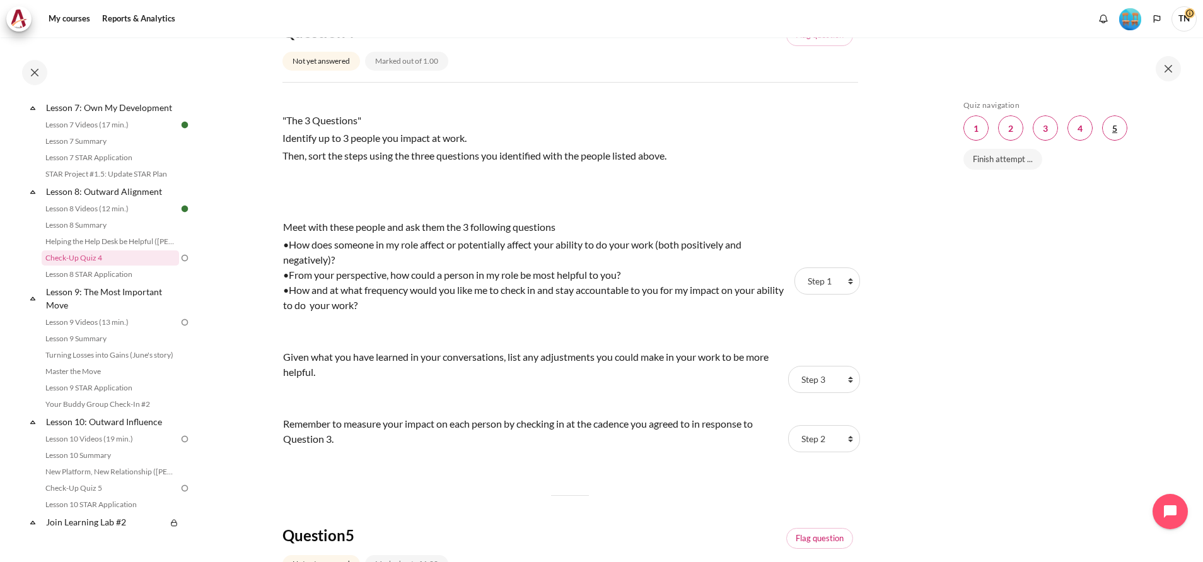
click at [1119, 128] on span "Blocks" at bounding box center [1114, 127] width 25 height 25
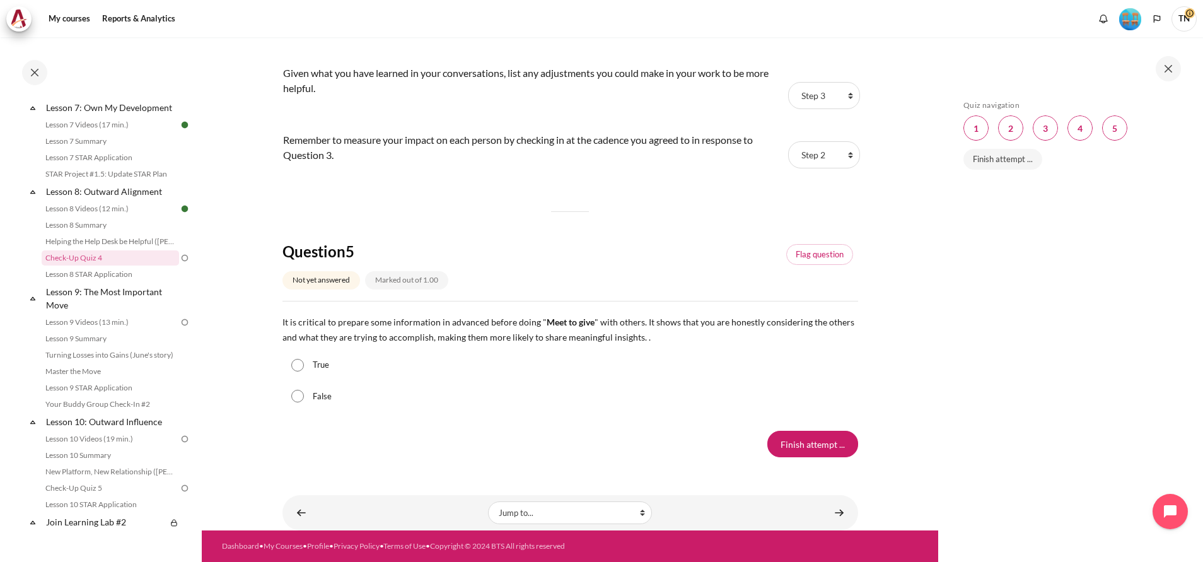
click at [298, 365] on input "True" at bounding box center [297, 365] width 13 height 13
radio input "true"
click at [801, 445] on input "Finish attempt ..." at bounding box center [813, 444] width 91 height 26
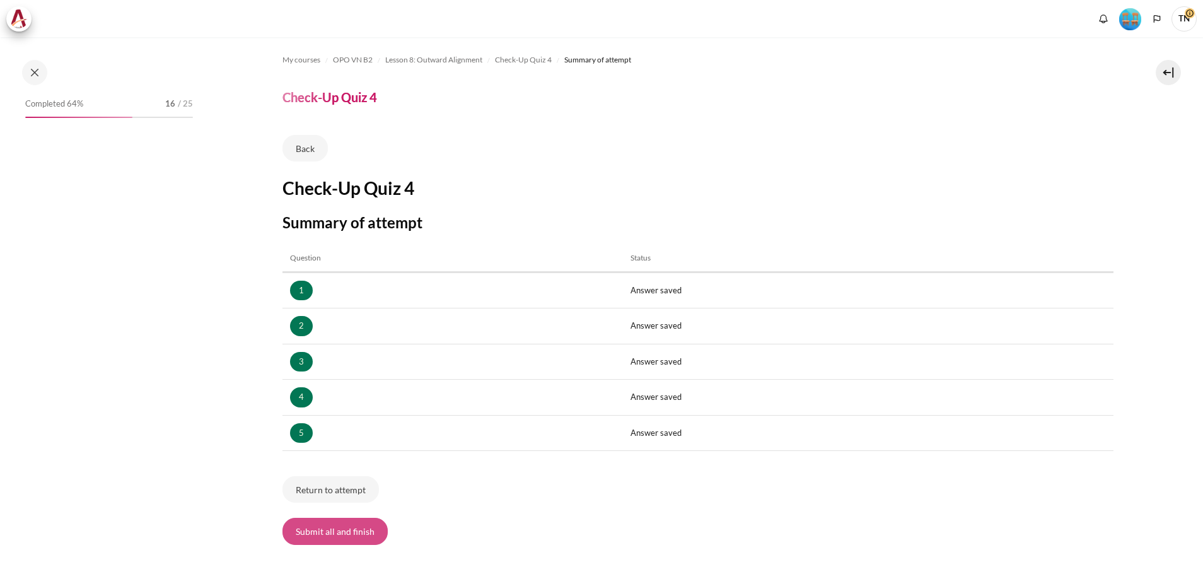
click at [320, 532] on button "Submit all and finish" at bounding box center [335, 531] width 105 height 26
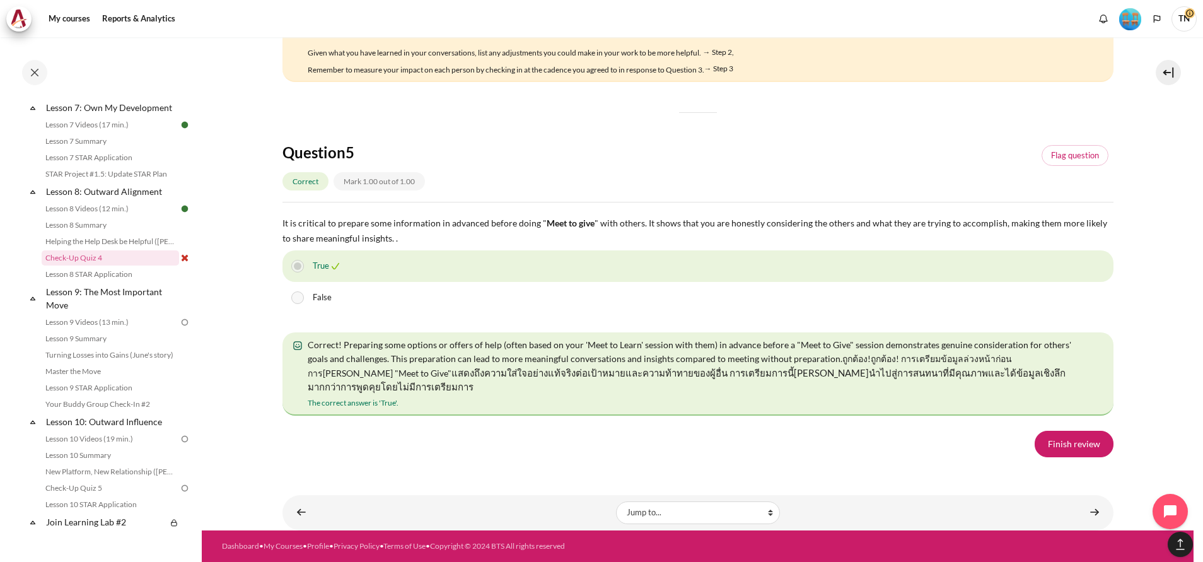
scroll to position [2215, 0]
click at [1035, 443] on link "Finish review" at bounding box center [1074, 444] width 79 height 26
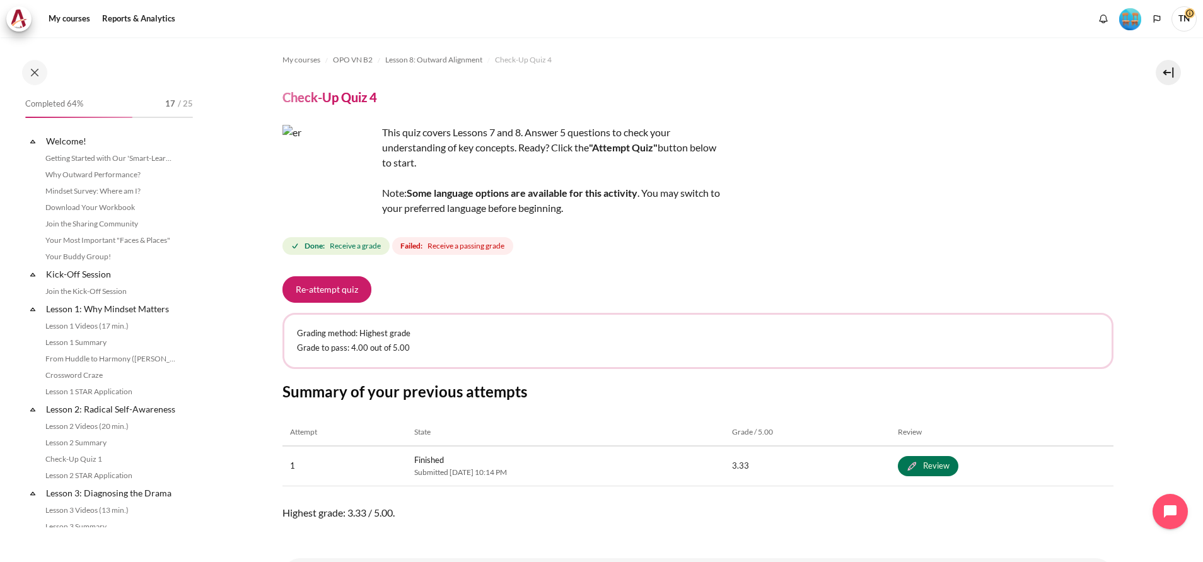
scroll to position [880, 0]
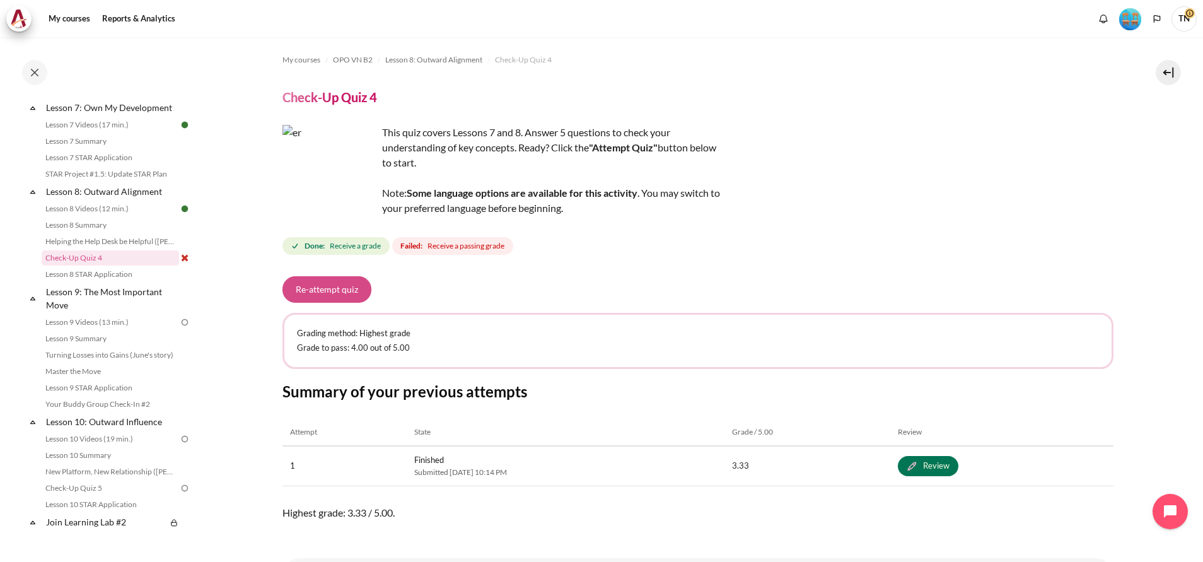
click at [314, 288] on button "Re-attempt quiz" at bounding box center [327, 289] width 89 height 26
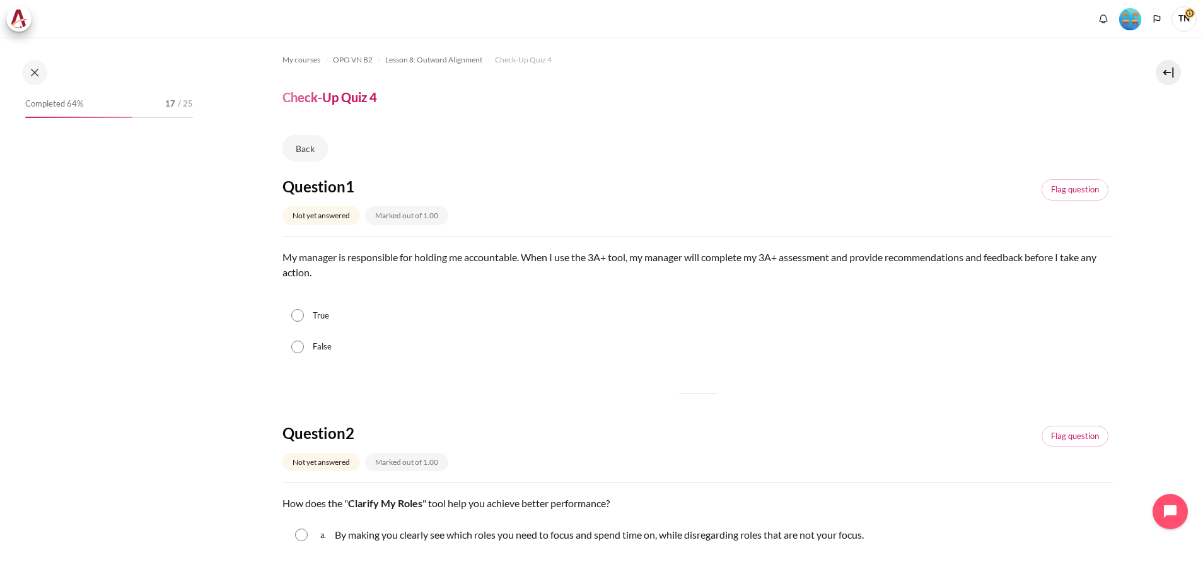
click at [301, 346] on input "False" at bounding box center [297, 347] width 13 height 13
radio input "true"
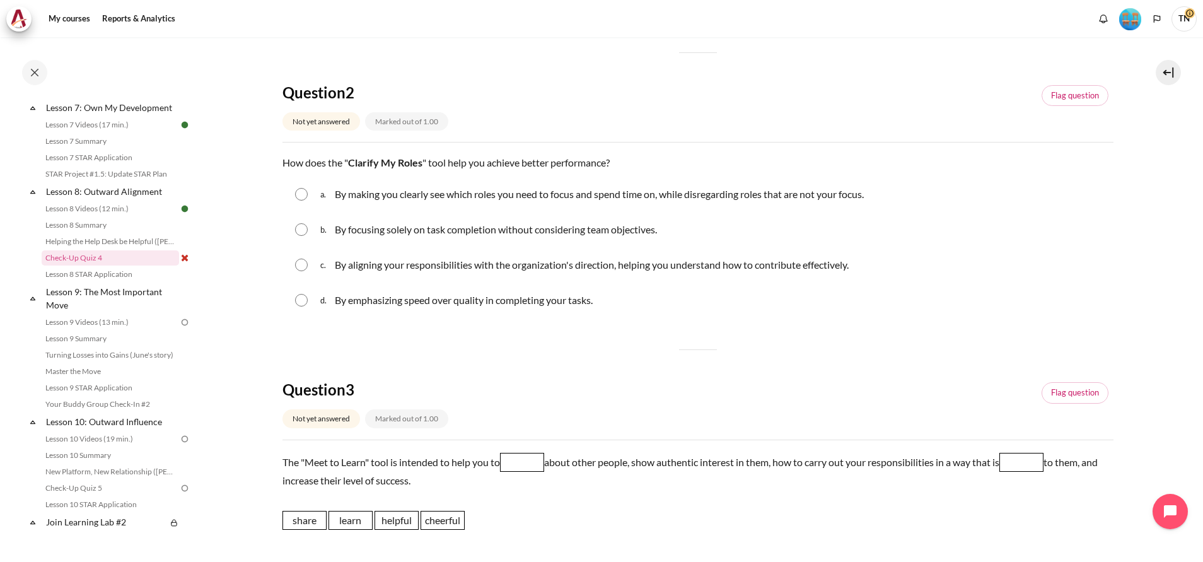
scroll to position [378, 0]
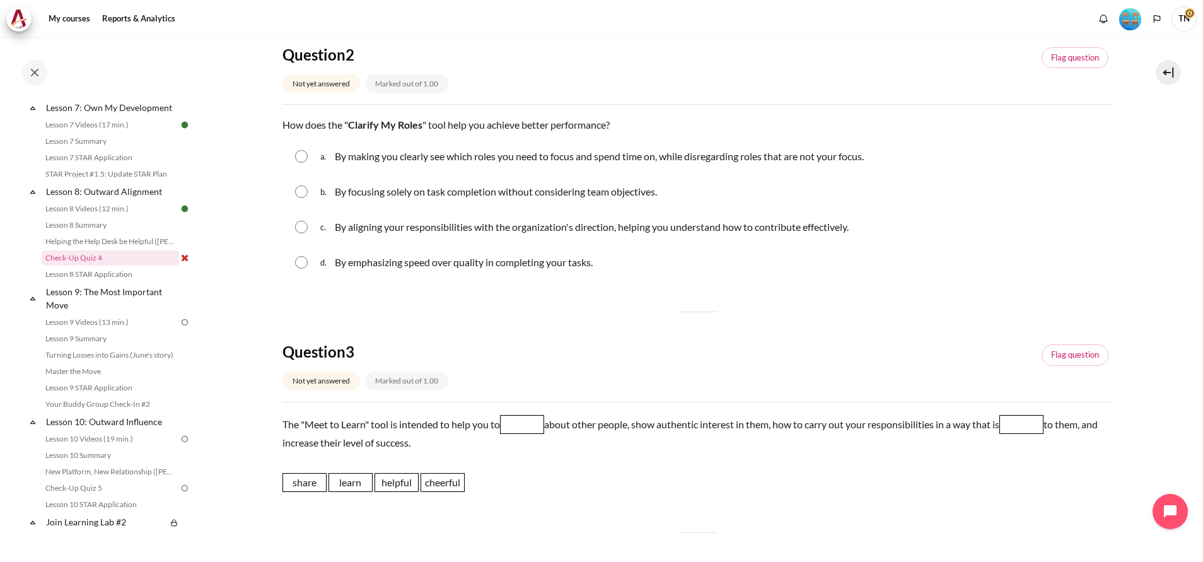
click at [301, 229] on input "Content" at bounding box center [301, 227] width 13 height 13
radio input "true"
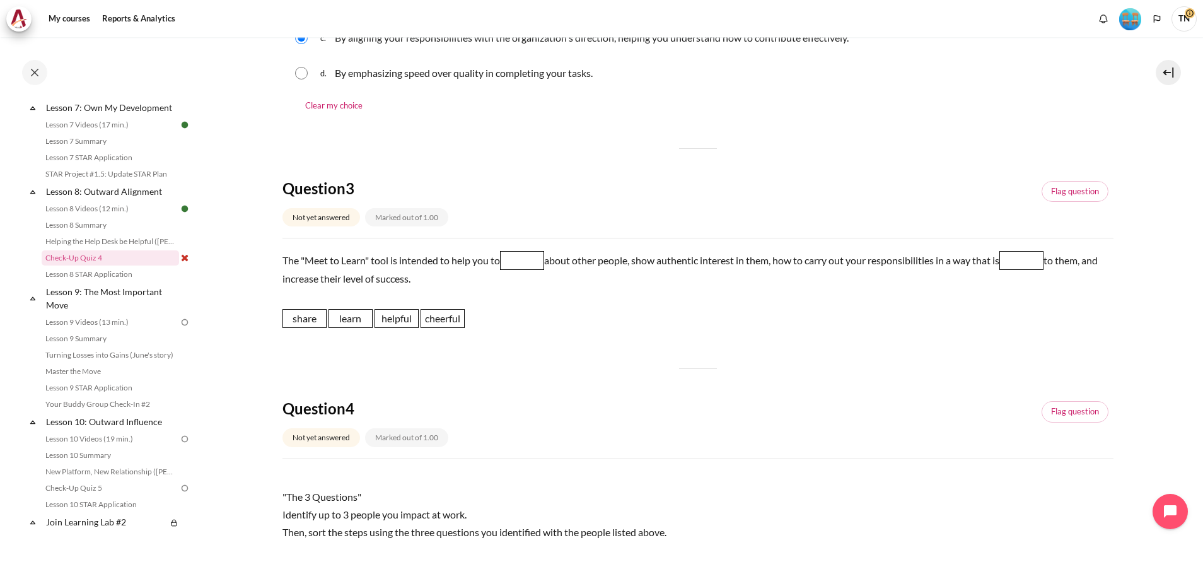
scroll to position [605, 0]
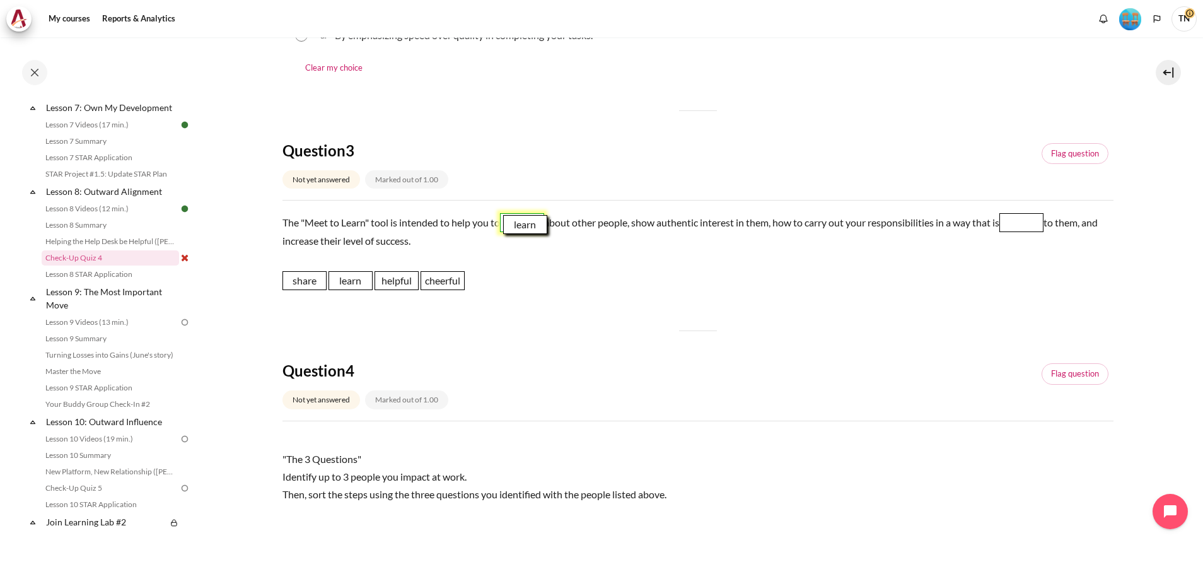
drag, startPoint x: 348, startPoint y: 283, endPoint x: 523, endPoint y: 227, distance: 183.5
click at [523, 227] on span "learn" at bounding box center [525, 224] width 44 height 19
drag, startPoint x: 399, startPoint y: 280, endPoint x: 1032, endPoint y: 223, distance: 636.4
click at [1032, 223] on span "helpful" at bounding box center [1030, 222] width 44 height 19
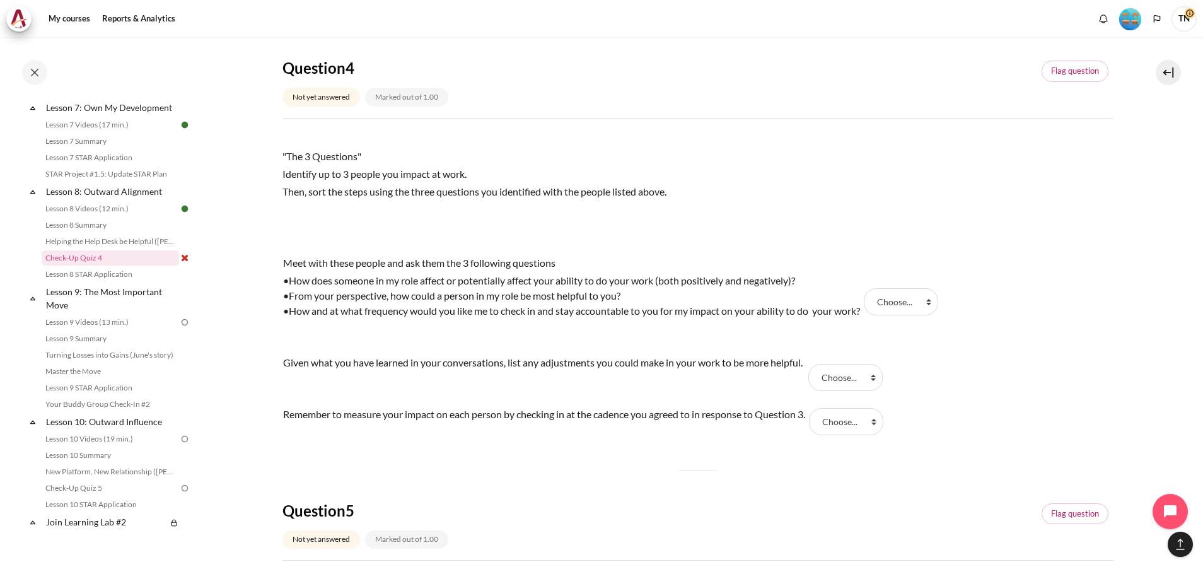
scroll to position [946, 0]
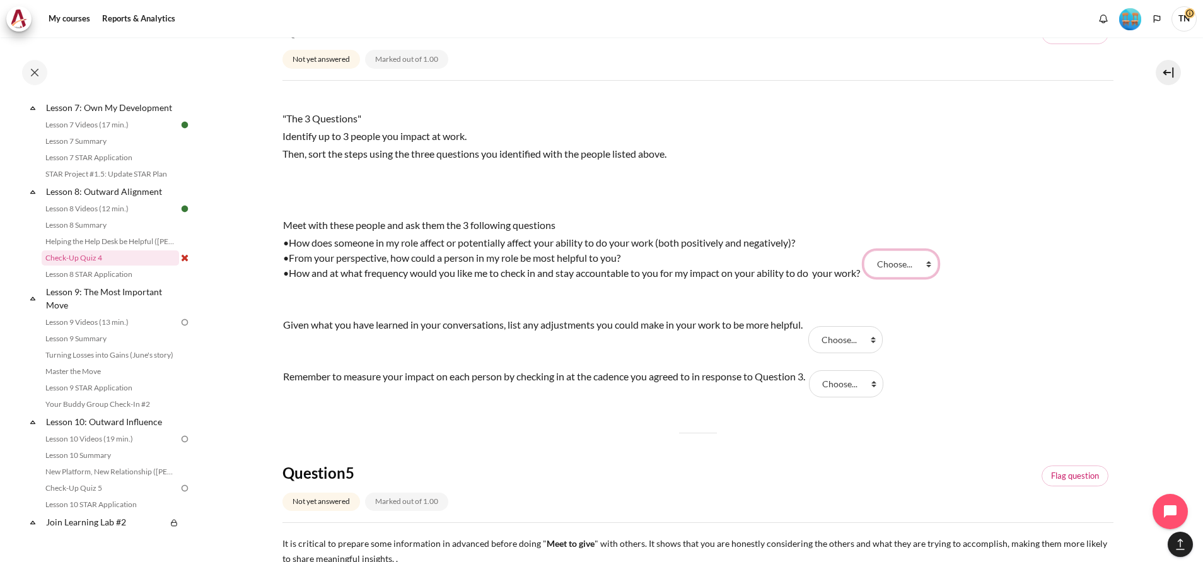
click at [937, 266] on select "Choose... Step 3 Step 2 Step 1" at bounding box center [901, 263] width 74 height 26
select select "3"
click at [871, 250] on select "Choose... Step 3 Step 2 Step 1" at bounding box center [901, 263] width 74 height 26
click at [876, 340] on select "Choose... Step 3 Step 2 Step 1" at bounding box center [846, 339] width 74 height 26
select select "2"
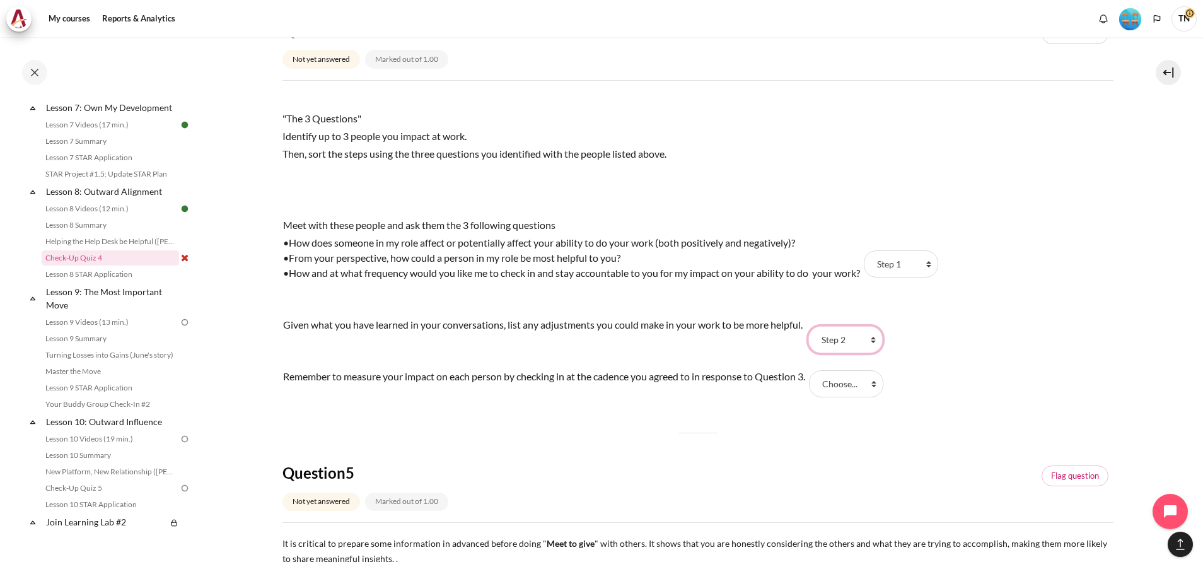
click at [813, 326] on select "Choose... Step 3 Step 2 Step 1" at bounding box center [846, 339] width 74 height 26
click at [993, 394] on div "Meet with these people and ask them the 3 following questions •How does someone…" at bounding box center [698, 308] width 831 height 188
click at [881, 385] on select "Choose... Step 3 Step 2 Step 1" at bounding box center [846, 383] width 74 height 26
select select "1"
click at [817, 370] on select "Choose... Step 3 Step 2 Step 1" at bounding box center [846, 383] width 74 height 26
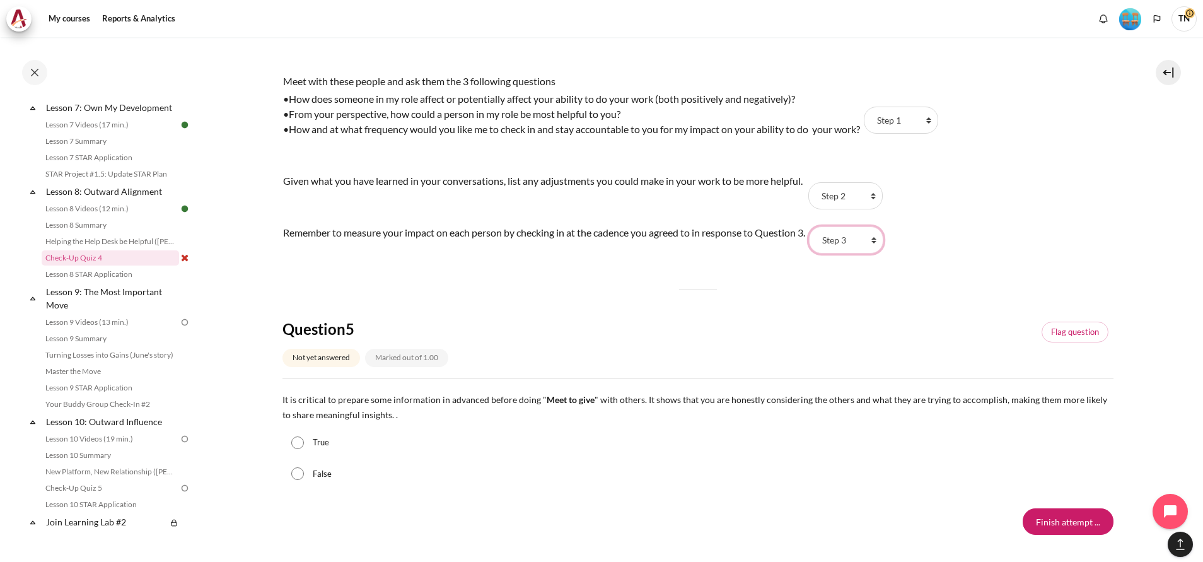
scroll to position [1167, 0]
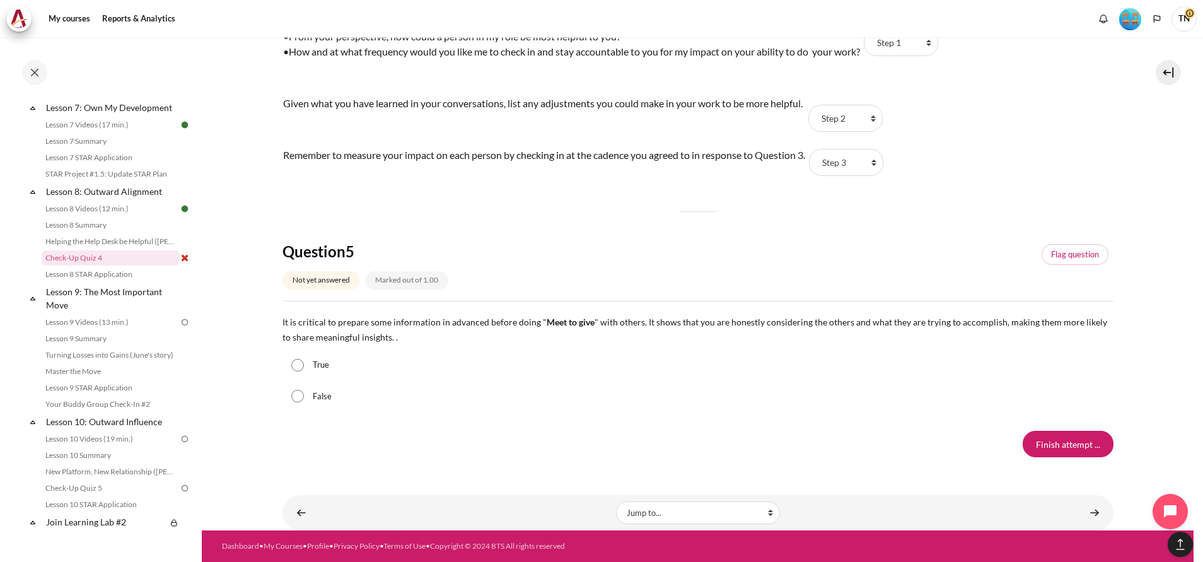
click at [296, 369] on input "True" at bounding box center [297, 365] width 13 height 13
radio input "true"
click at [1033, 443] on input "Finish attempt ..." at bounding box center [1068, 444] width 91 height 26
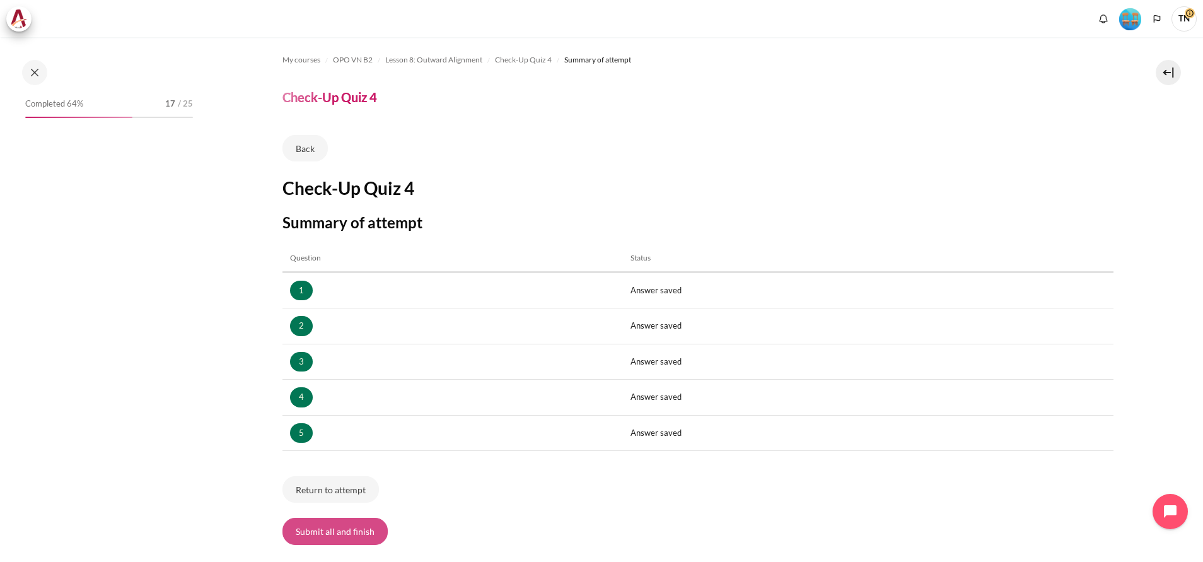
click at [310, 532] on button "Submit all and finish" at bounding box center [335, 531] width 105 height 26
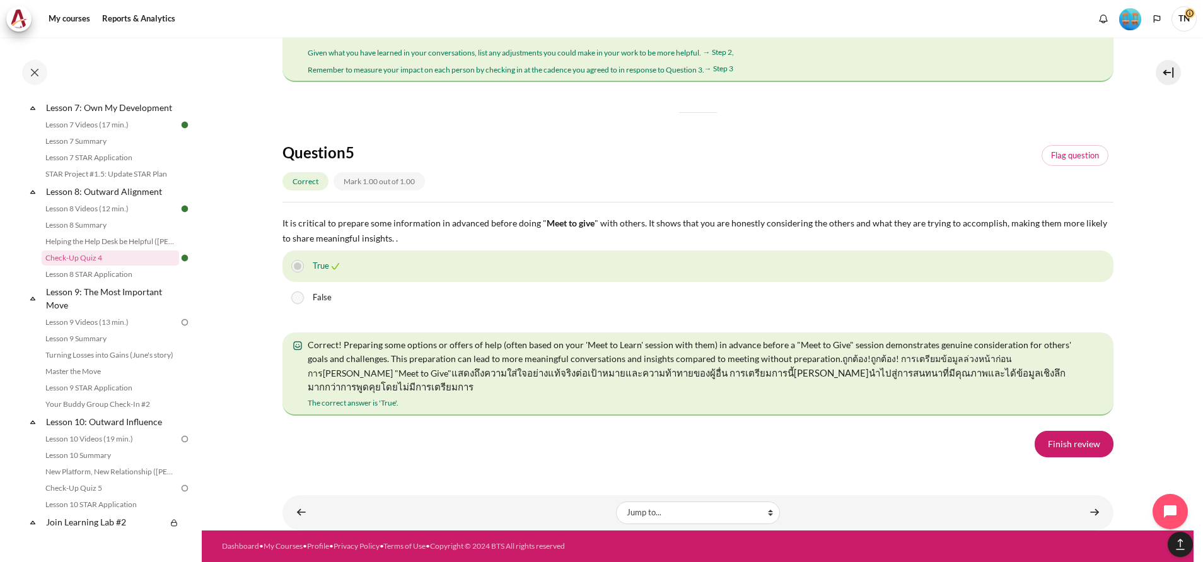
scroll to position [2204, 0]
click at [1092, 445] on link "Finish review" at bounding box center [1074, 444] width 79 height 26
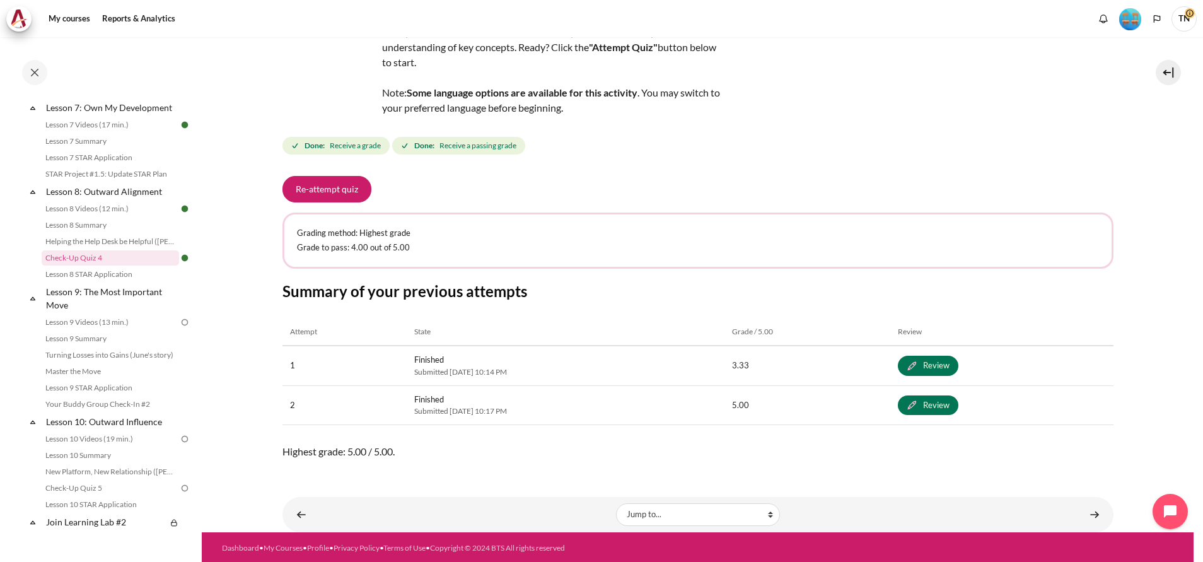
scroll to position [102, 0]
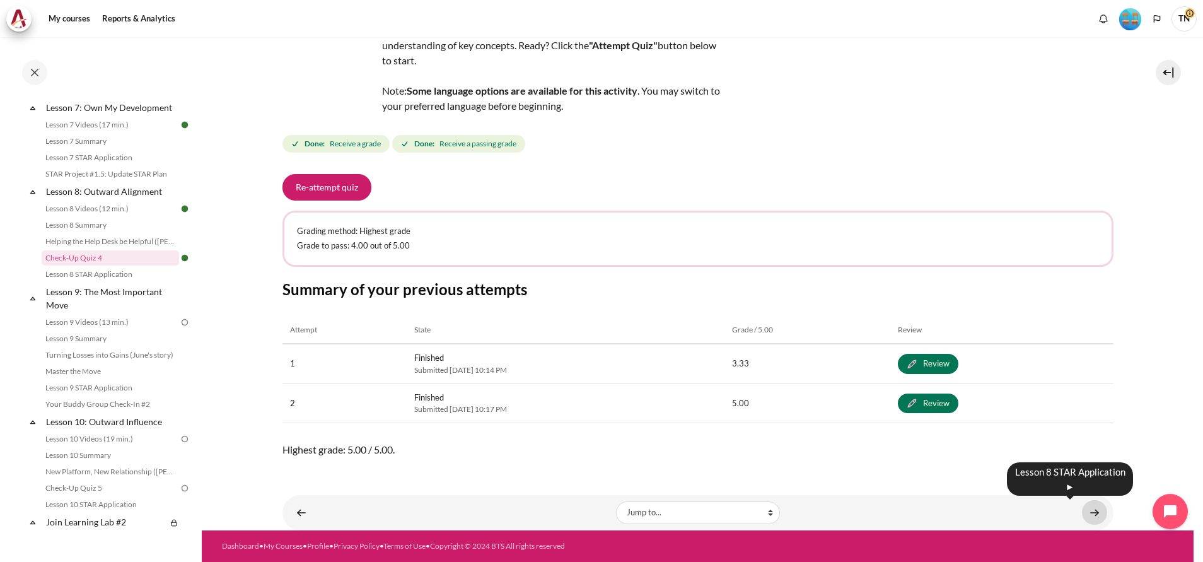
click at [1090, 512] on link "Content" at bounding box center [1094, 512] width 25 height 25
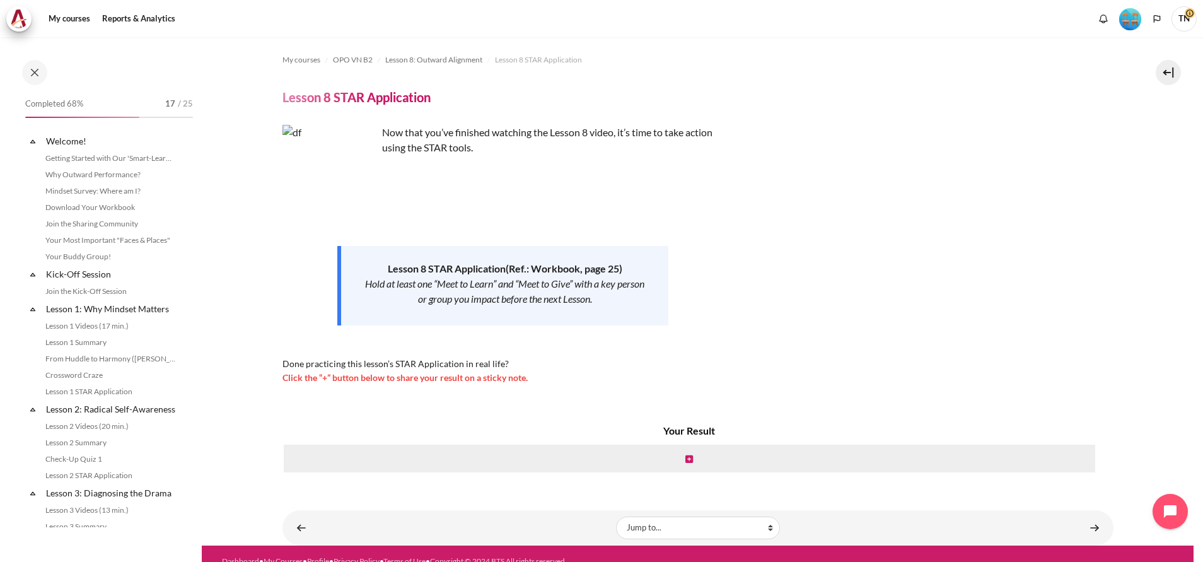
scroll to position [897, 0]
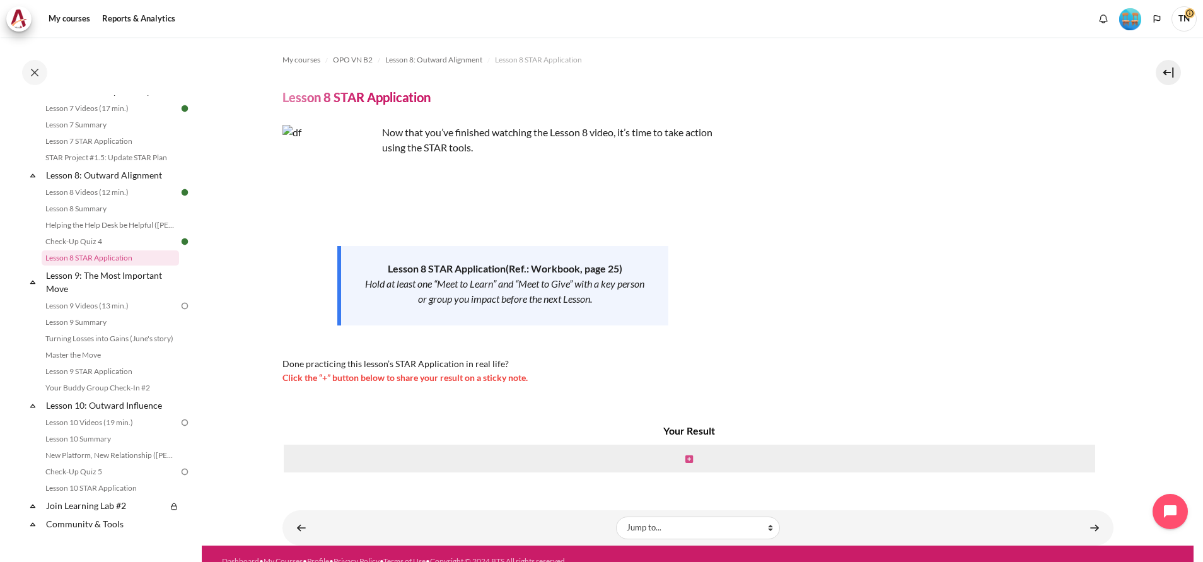
click at [686, 459] on icon "Content" at bounding box center [690, 459] width 8 height 9
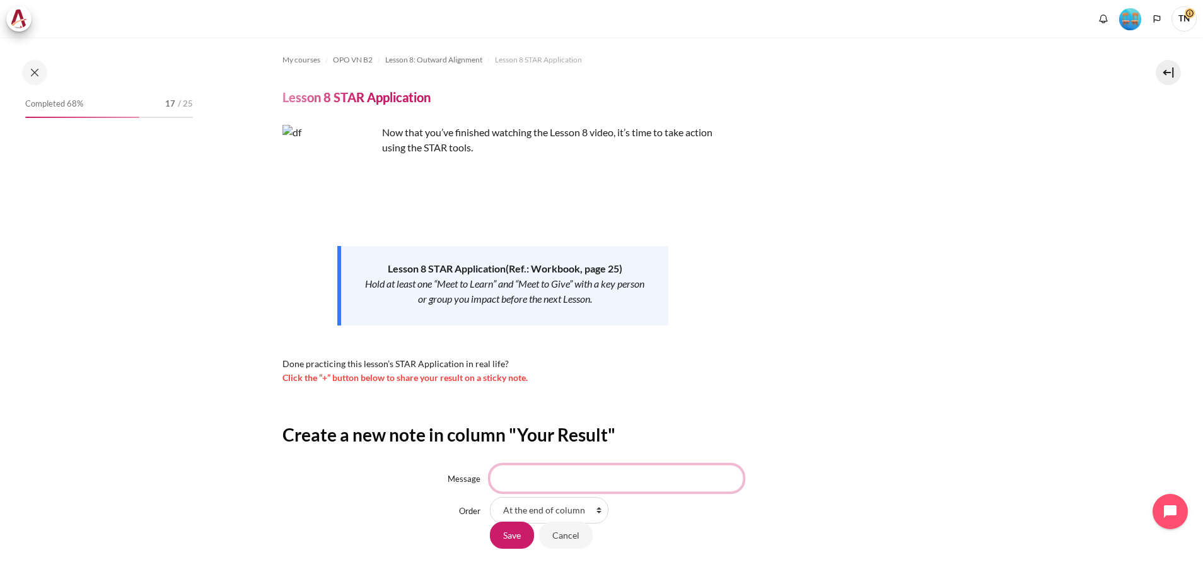
click at [640, 480] on input "Message" at bounding box center [617, 478] width 254 height 26
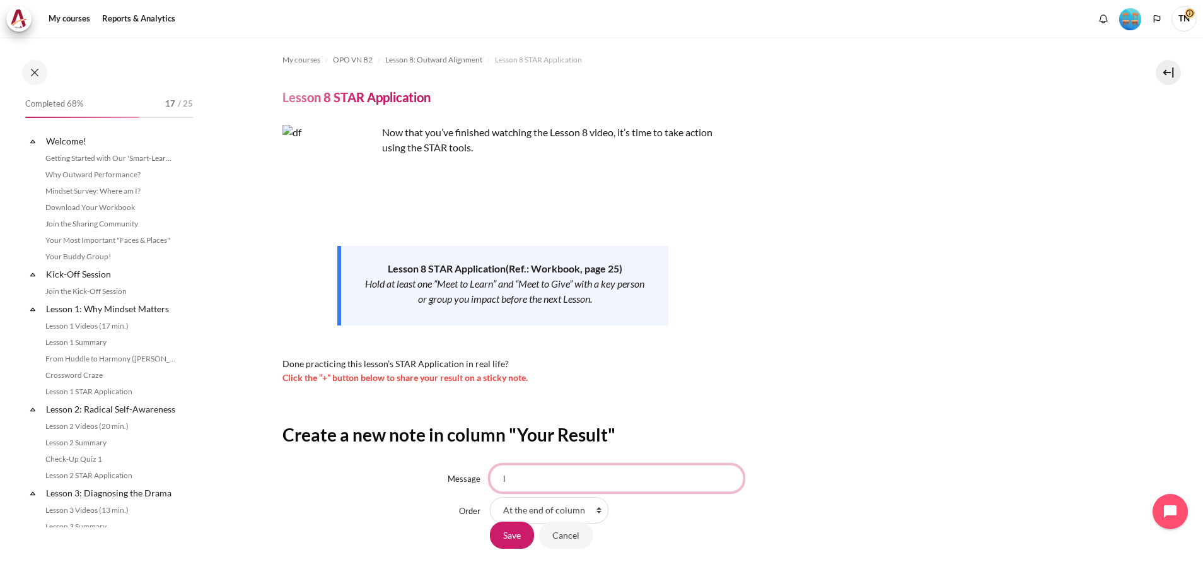
scroll to position [897, 0]
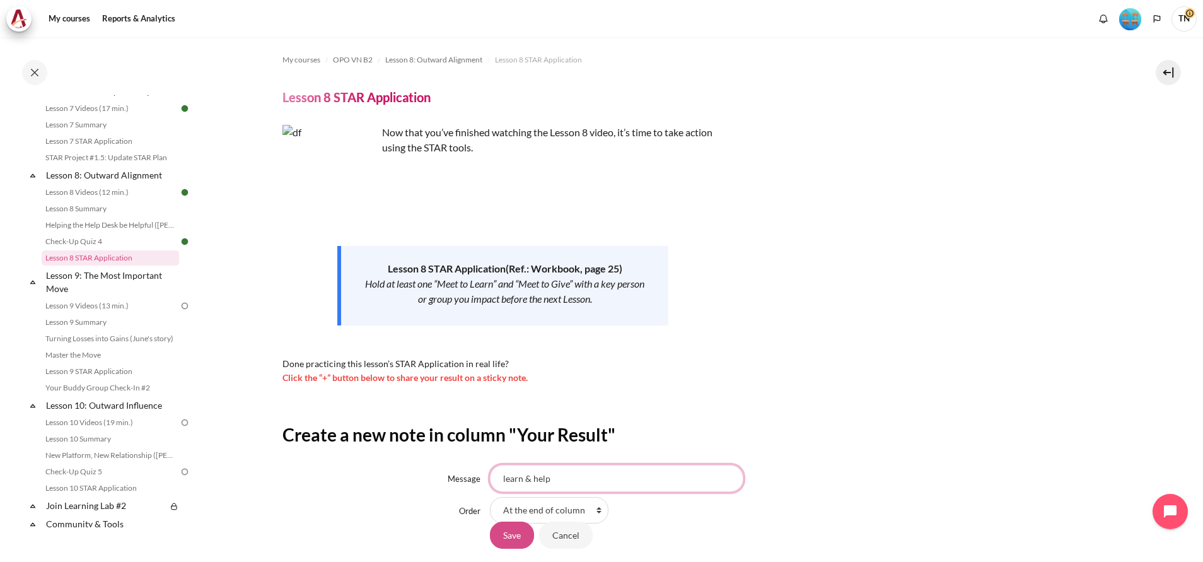
type input "learn & help"
click at [505, 536] on input "Save" at bounding box center [512, 535] width 44 height 26
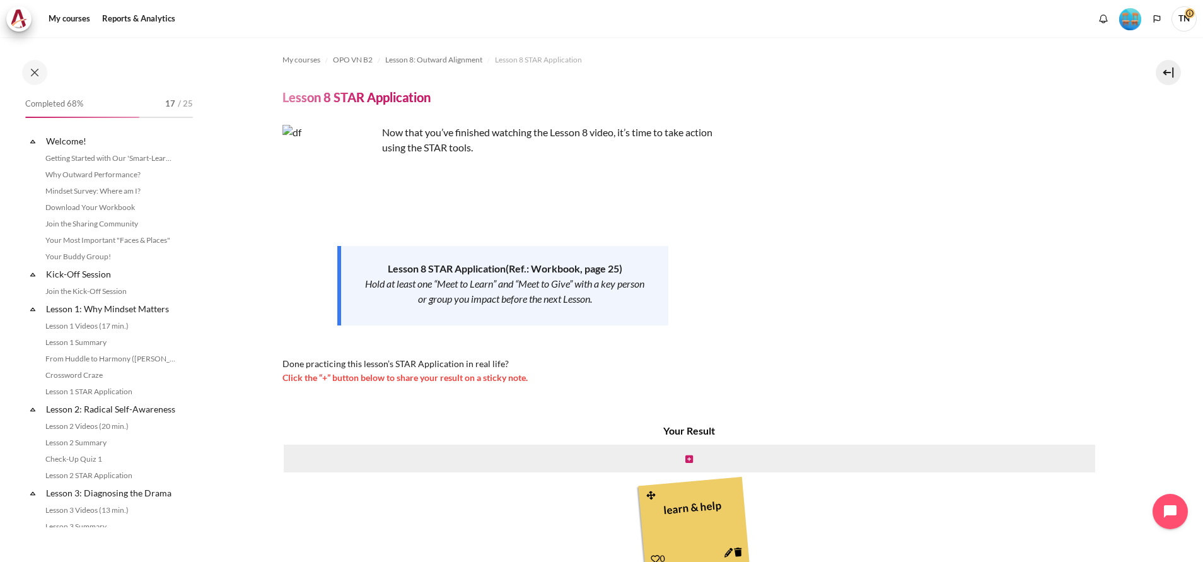
scroll to position [897, 0]
